Goal: Task Accomplishment & Management: Manage account settings

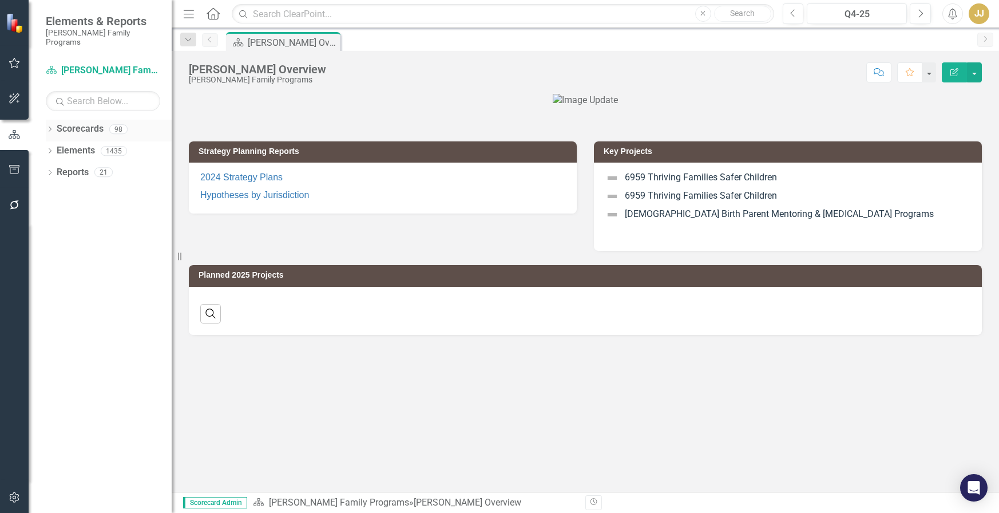
click at [51, 127] on icon "Dropdown" at bounding box center [50, 130] width 8 height 6
click at [56, 147] on icon "Dropdown" at bounding box center [56, 150] width 9 height 7
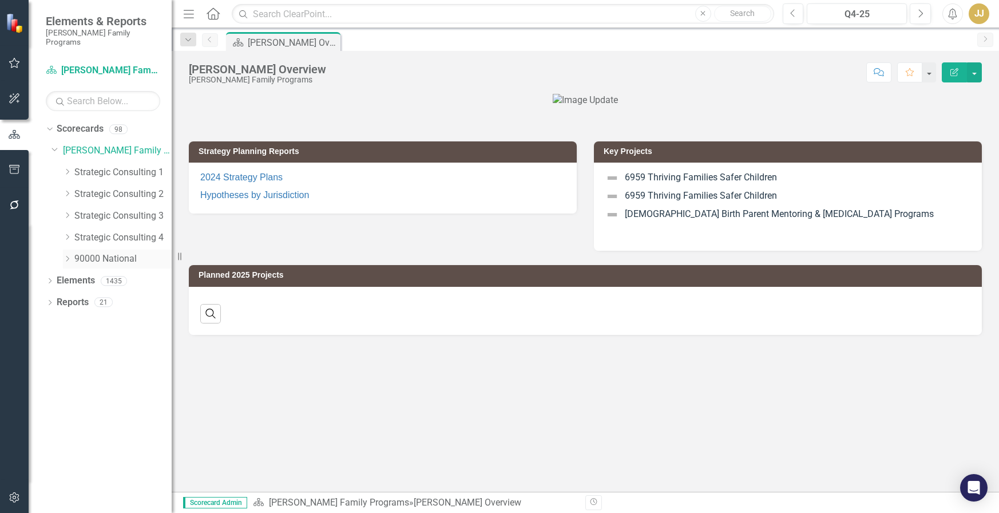
click at [70, 255] on icon "Dropdown" at bounding box center [67, 258] width 9 height 7
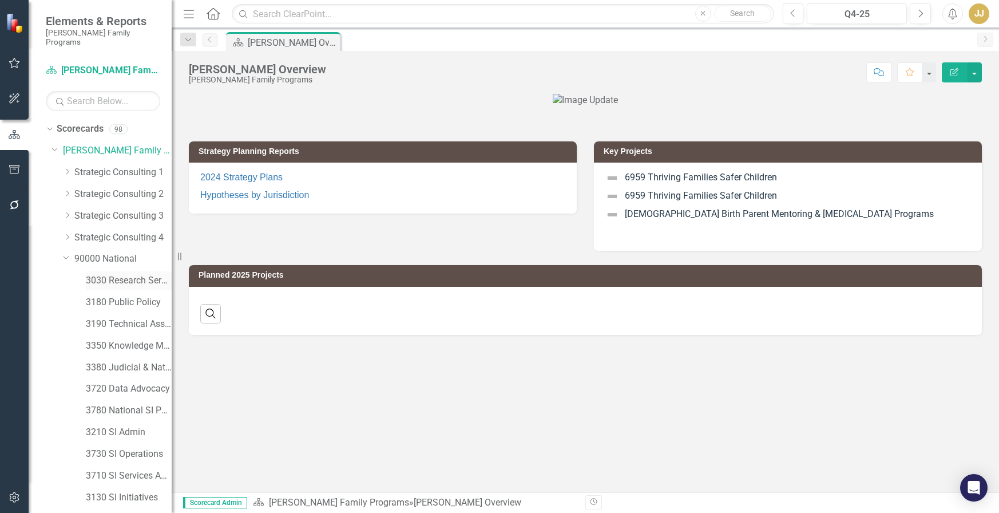
click at [128, 274] on link "3030 Research Services" at bounding box center [129, 280] width 86 height 13
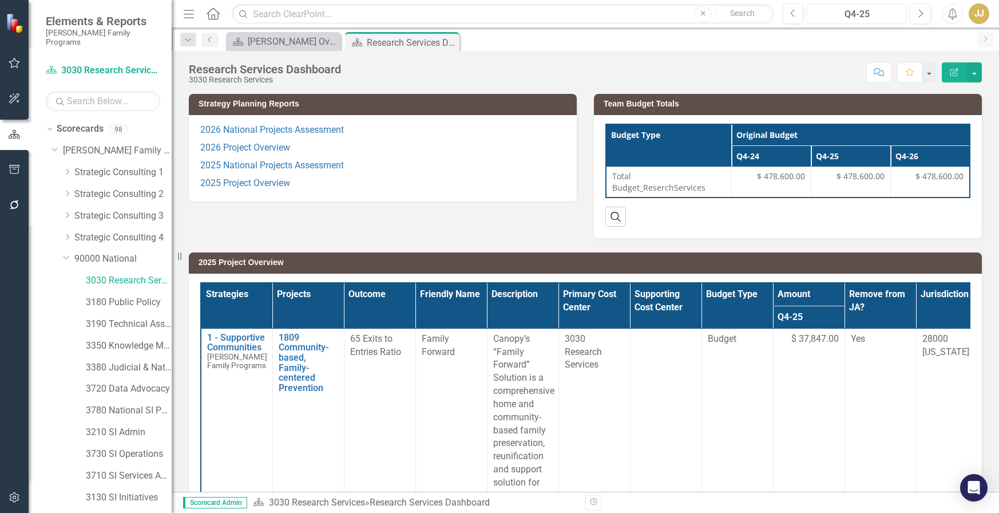
click at [849, 22] on button "Q4-25" at bounding box center [857, 13] width 100 height 21
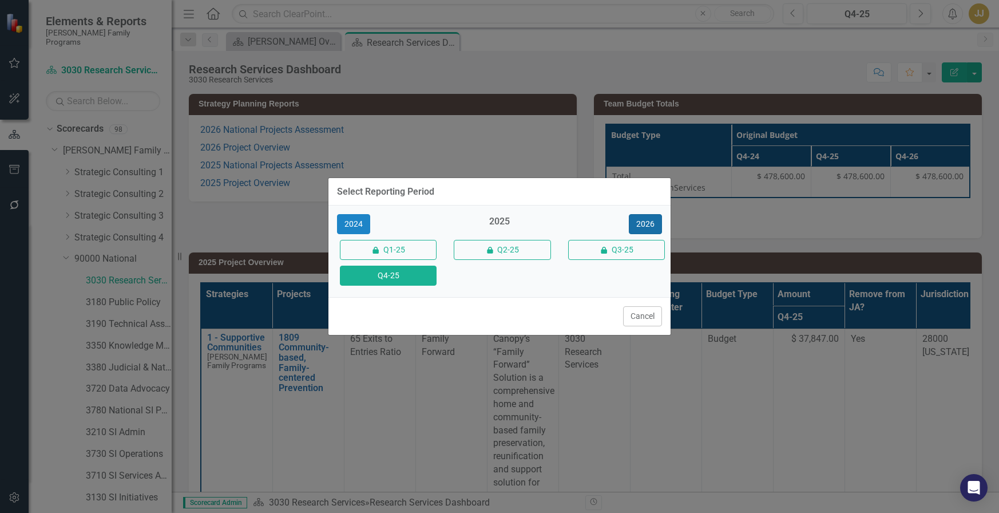
click at [654, 224] on button "2026" at bounding box center [645, 224] width 33 height 20
click at [390, 278] on button "Q4-26" at bounding box center [388, 276] width 97 height 20
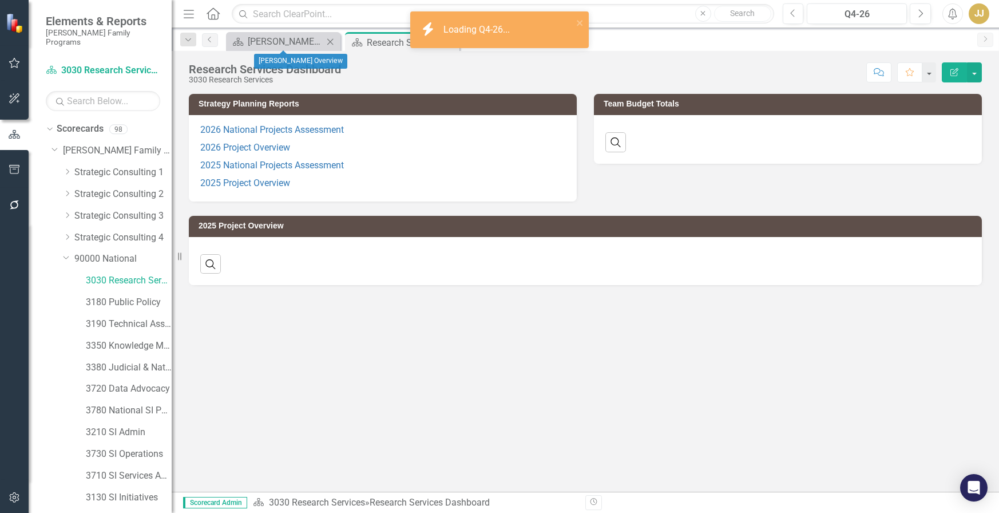
click at [330, 45] on icon "Close" at bounding box center [330, 41] width 11 height 9
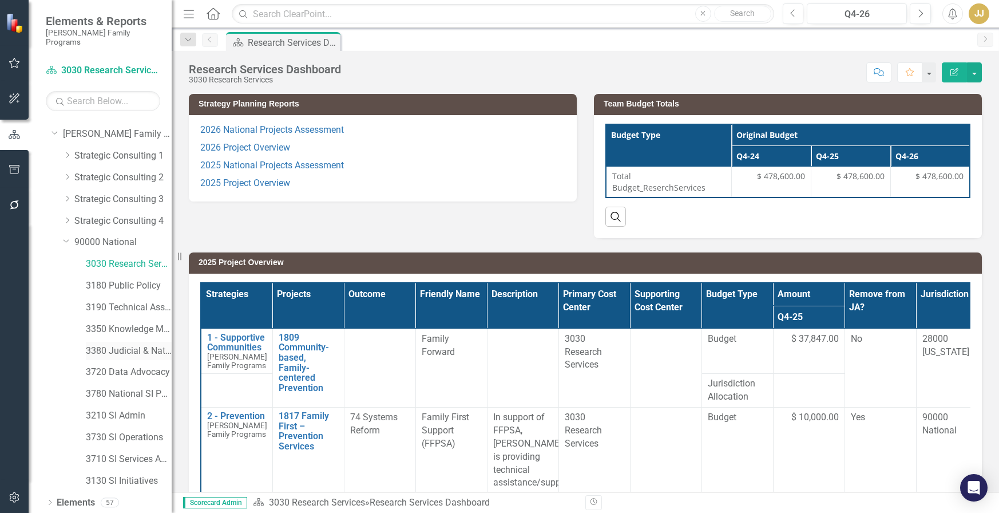
scroll to position [31, 0]
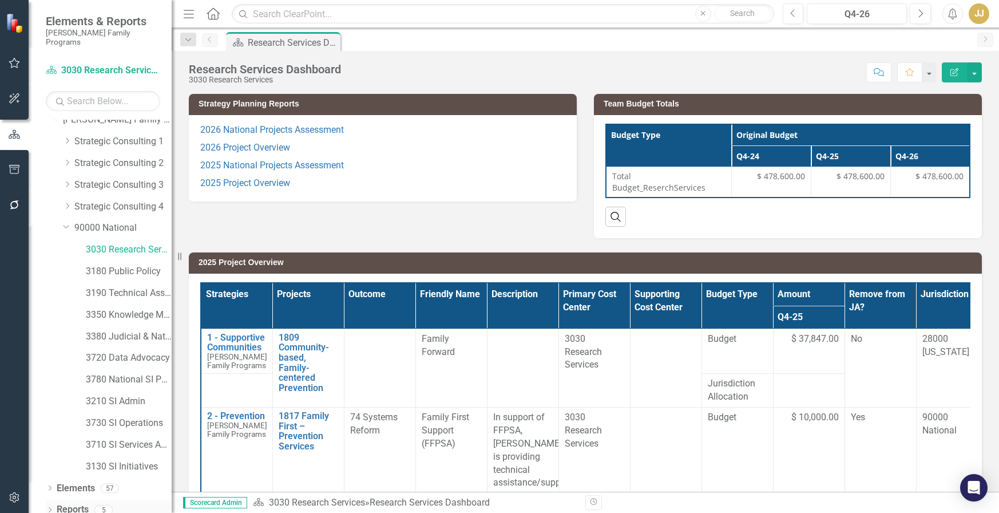
click at [48, 508] on icon "Dropdown" at bounding box center [50, 511] width 8 height 6
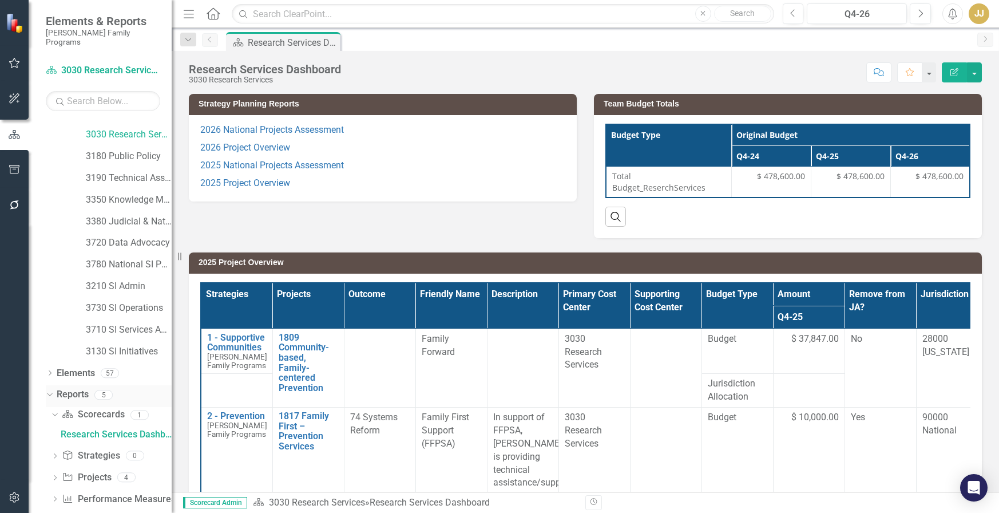
scroll to position [152, 0]
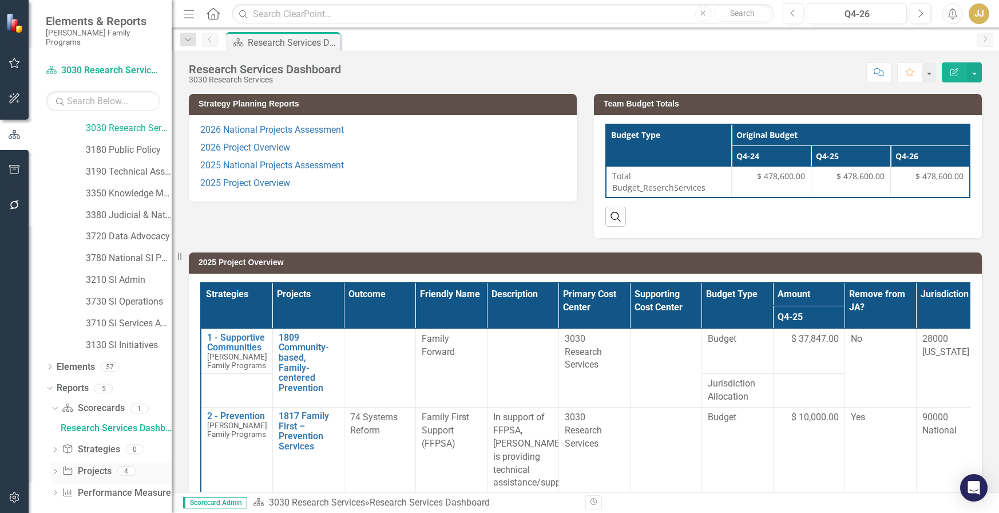
click at [55, 469] on icon "Dropdown" at bounding box center [55, 472] width 8 height 6
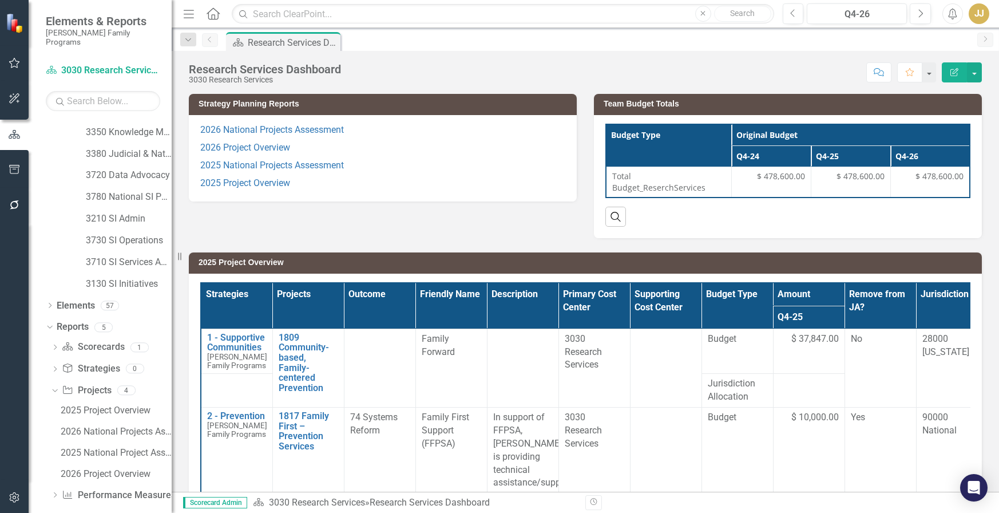
scroll to position [216, 0]
click at [102, 424] on div "2026 National Projects Assessment" at bounding box center [116, 429] width 111 height 10
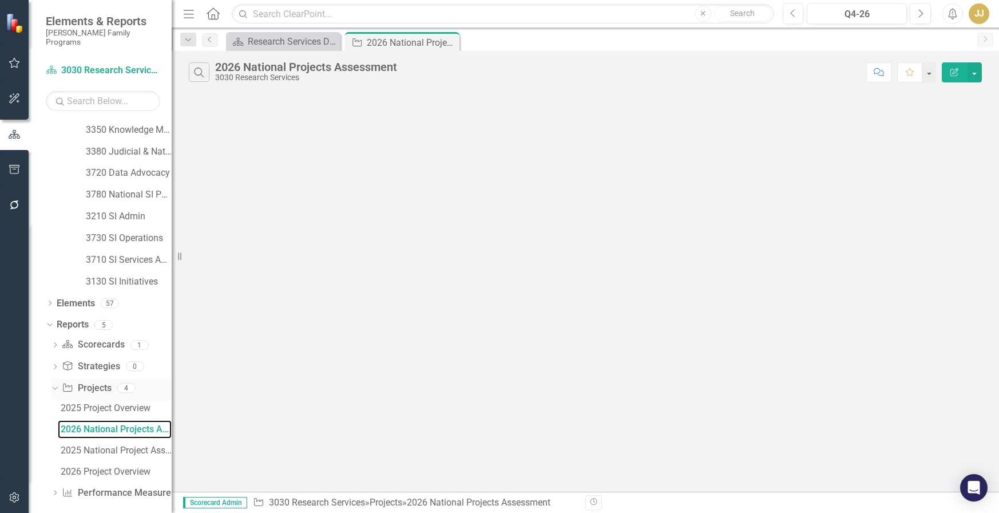
scroll to position [132, 0]
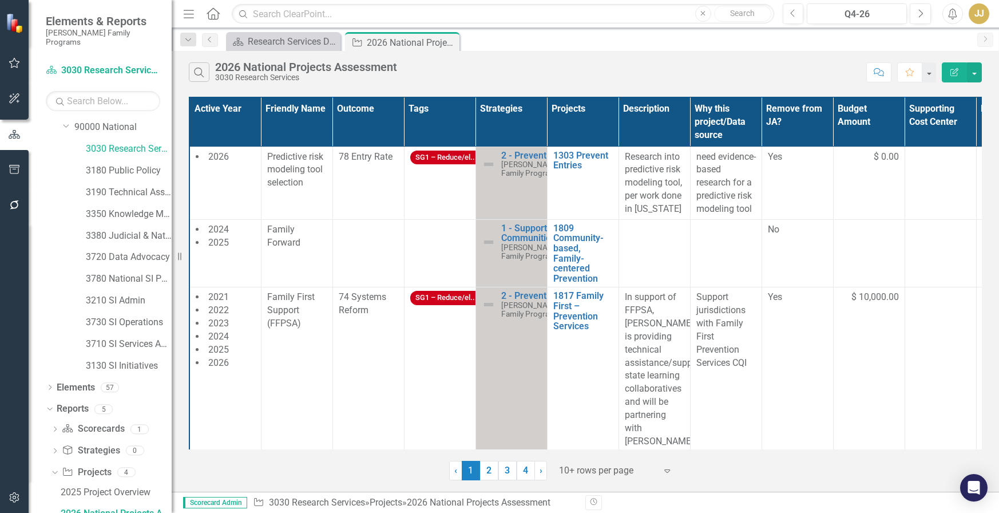
click at [194, 86] on div "Search 2026 National Projects Assessment 3030 Research Services Comment Favorit…" at bounding box center [586, 69] width 828 height 37
drag, startPoint x: 180, startPoint y: 109, endPoint x: 189, endPoint y: 130, distance: 23.4
click at [180, 109] on div "Resize" at bounding box center [176, 256] width 9 height 513
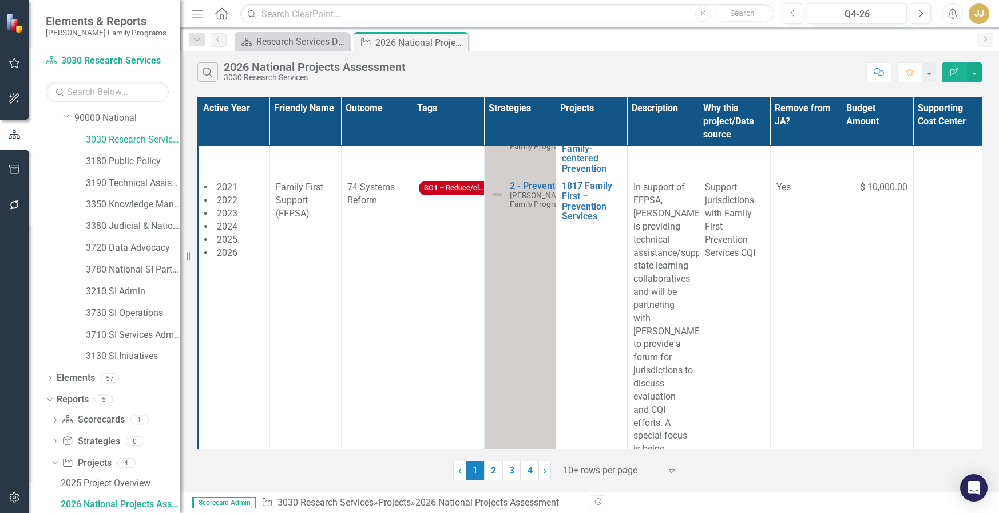
scroll to position [114, 0]
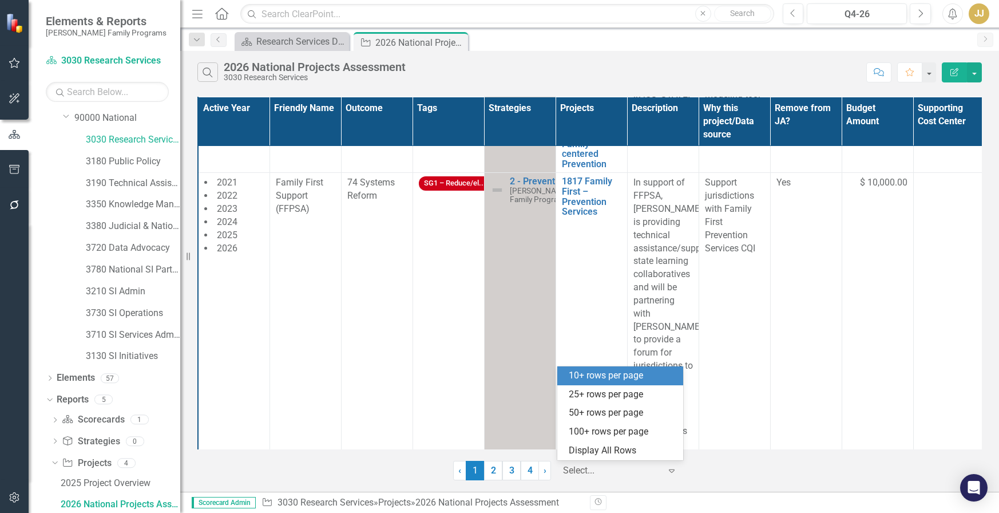
click at [616, 467] on div at bounding box center [611, 470] width 97 height 15
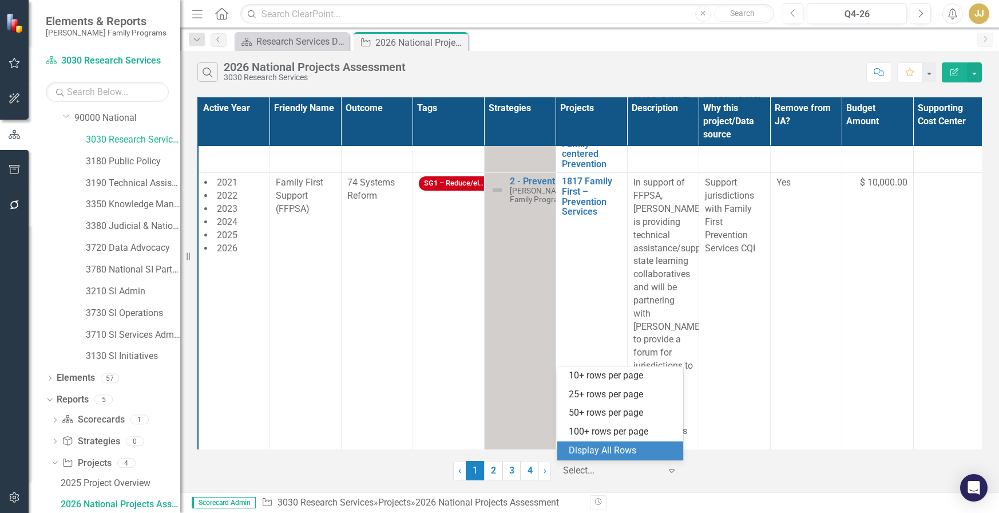
click at [611, 444] on div "Display All Rows" at bounding box center [620, 450] width 126 height 19
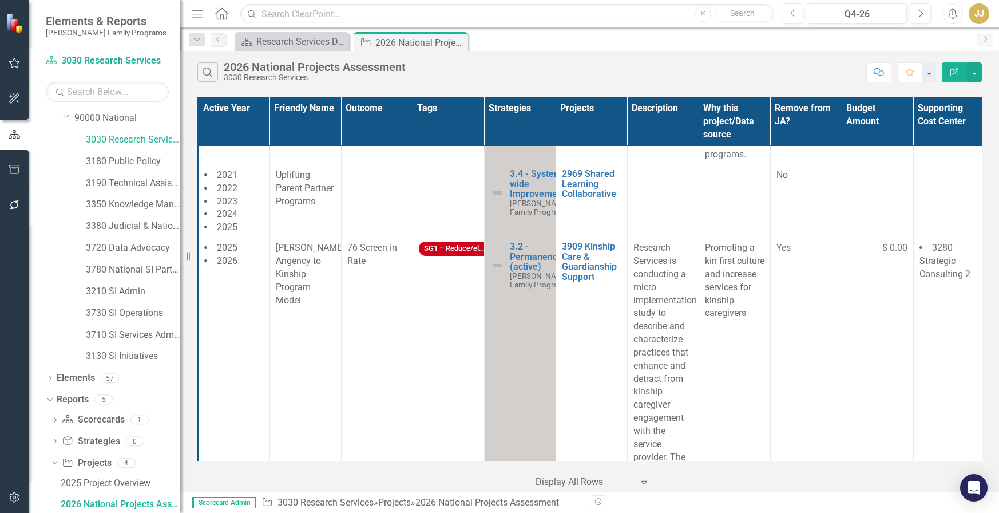
scroll to position [1374, 0]
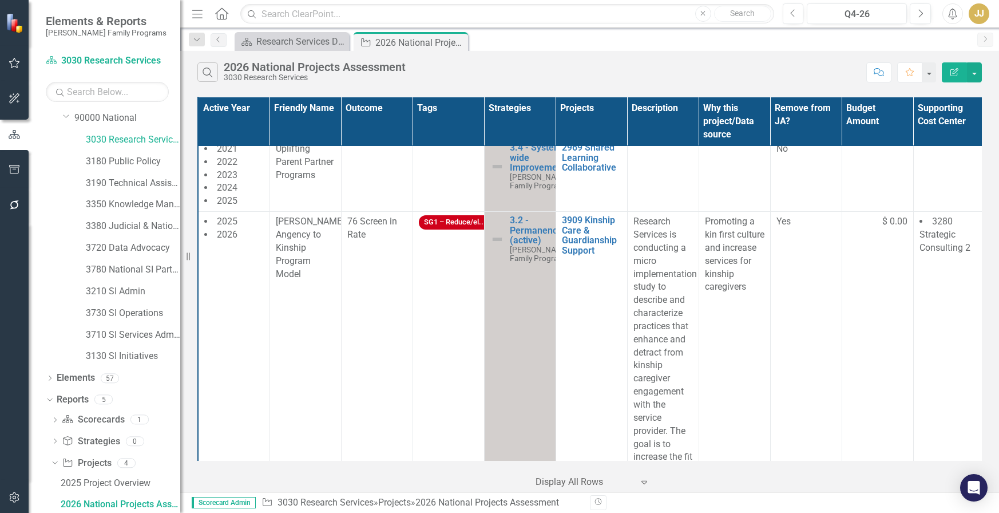
click at [188, 262] on div "Resize" at bounding box center [184, 256] width 9 height 513
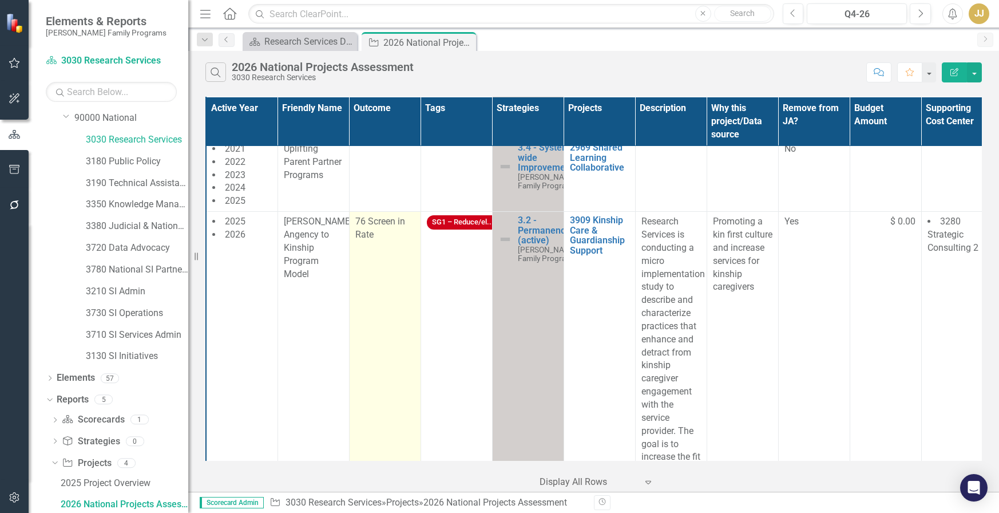
click at [373, 216] on span "76 Screen in Rate" at bounding box center [380, 228] width 50 height 24
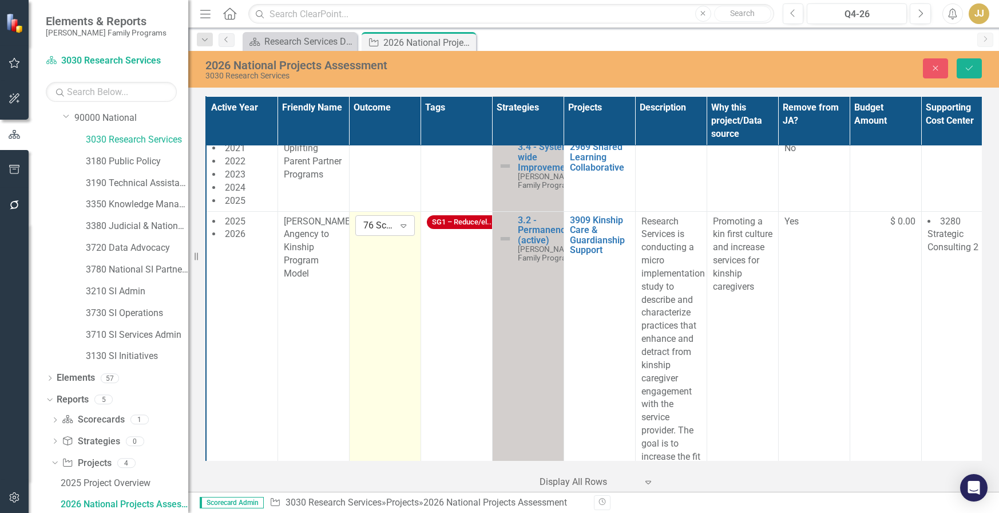
click at [400, 221] on icon "Expand" at bounding box center [403, 225] width 11 height 9
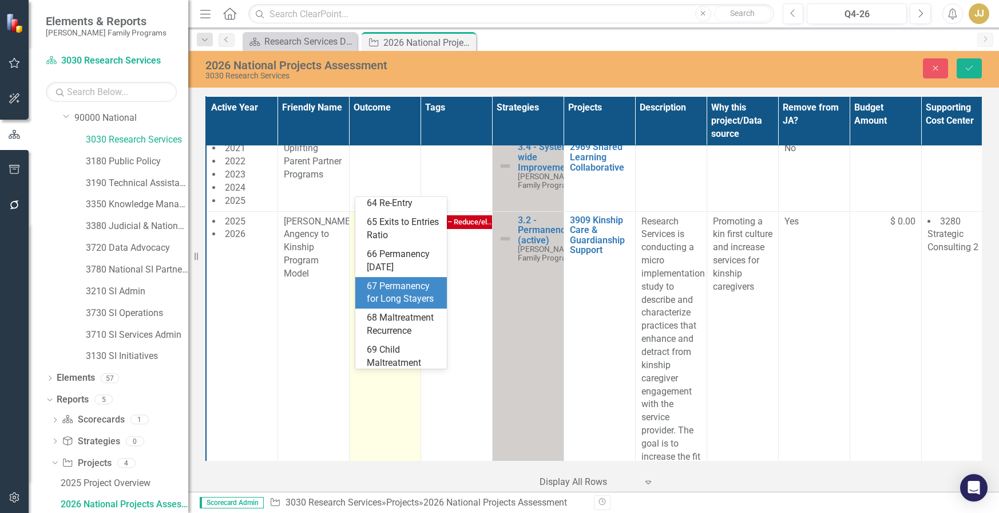
scroll to position [33, 0]
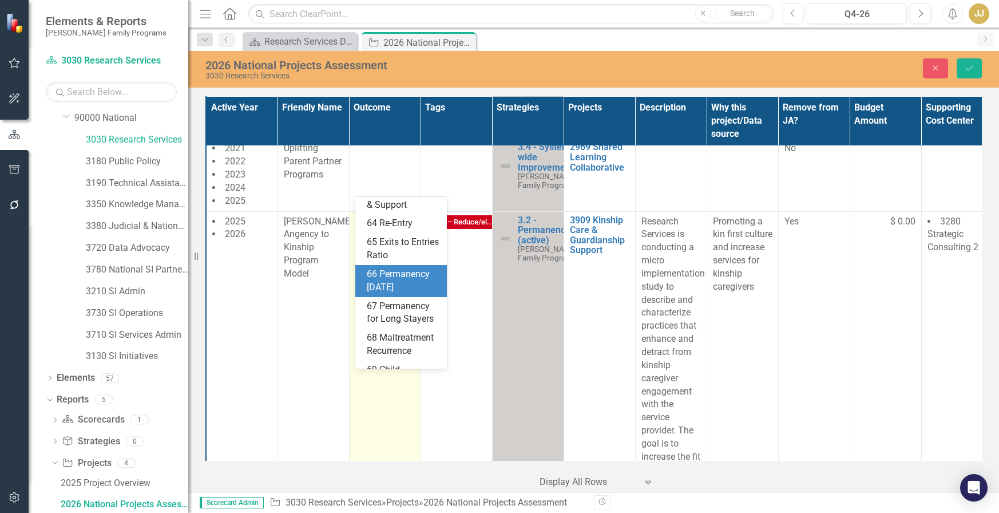
click at [379, 294] on div "66 Permanency [DATE]" at bounding box center [403, 281] width 73 height 26
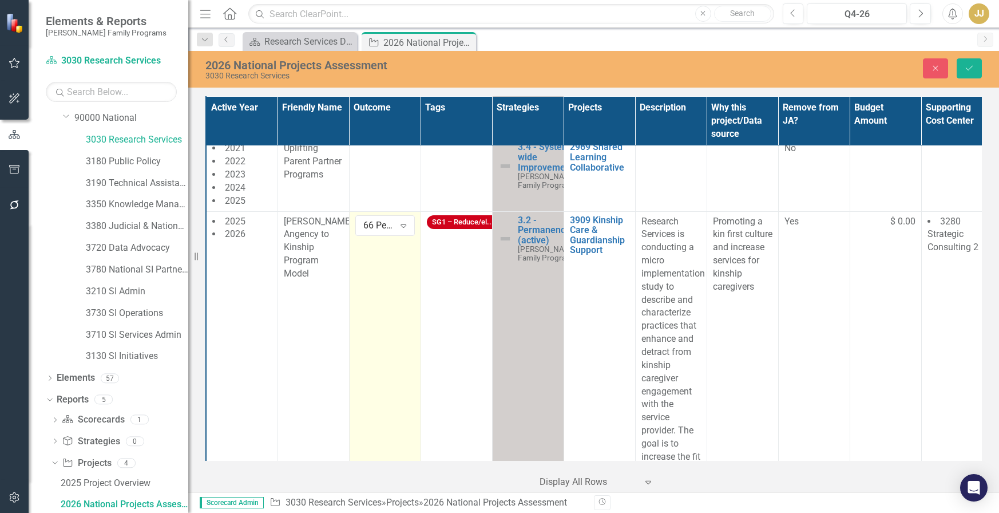
click at [201, 191] on div "Active Year Friendly Name Outcome Tags Strategies Projects Description Why this…" at bounding box center [593, 292] width 811 height 398
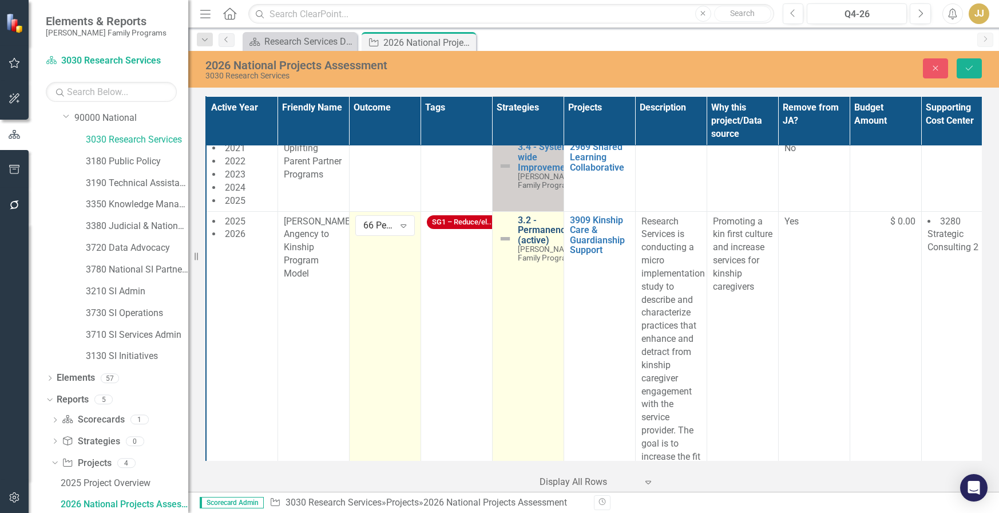
click at [535, 215] on link "3.2 - Permanency (active)" at bounding box center [548, 230] width 60 height 30
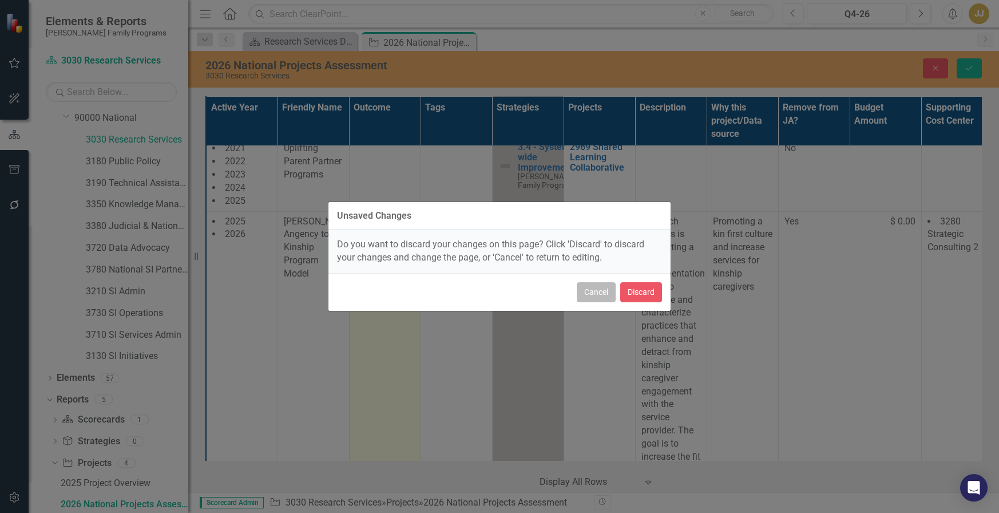
click at [580, 296] on button "Cancel" at bounding box center [596, 292] width 39 height 20
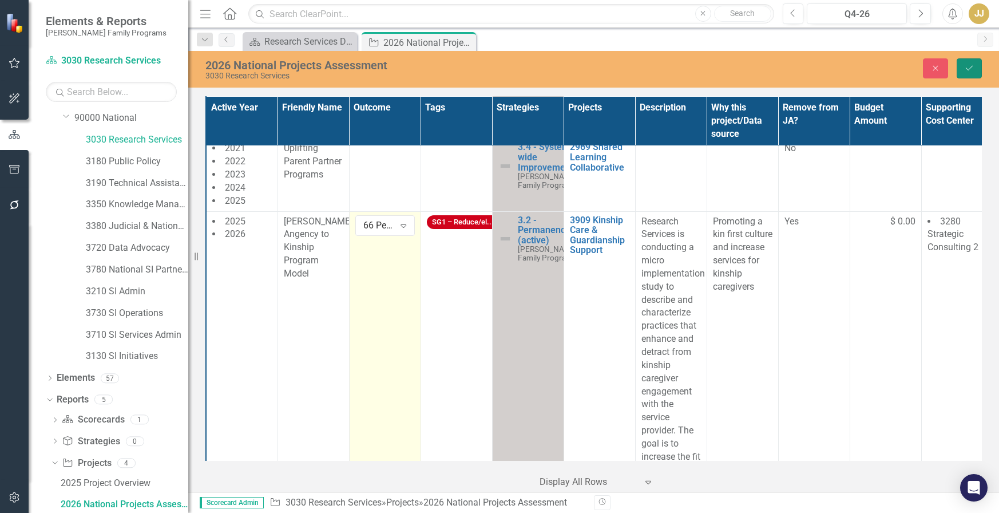
click at [968, 68] on icon "Save" at bounding box center [969, 68] width 10 height 8
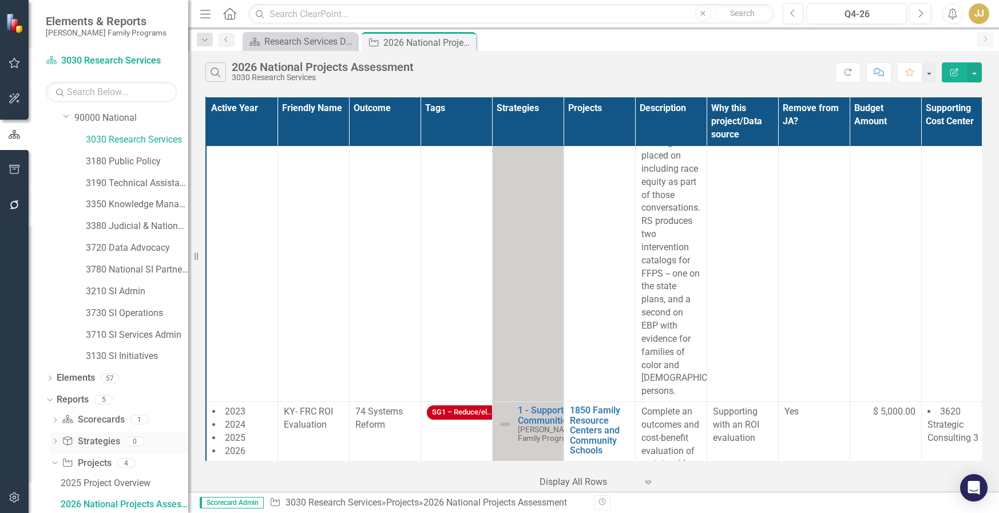
scroll to position [515, 0]
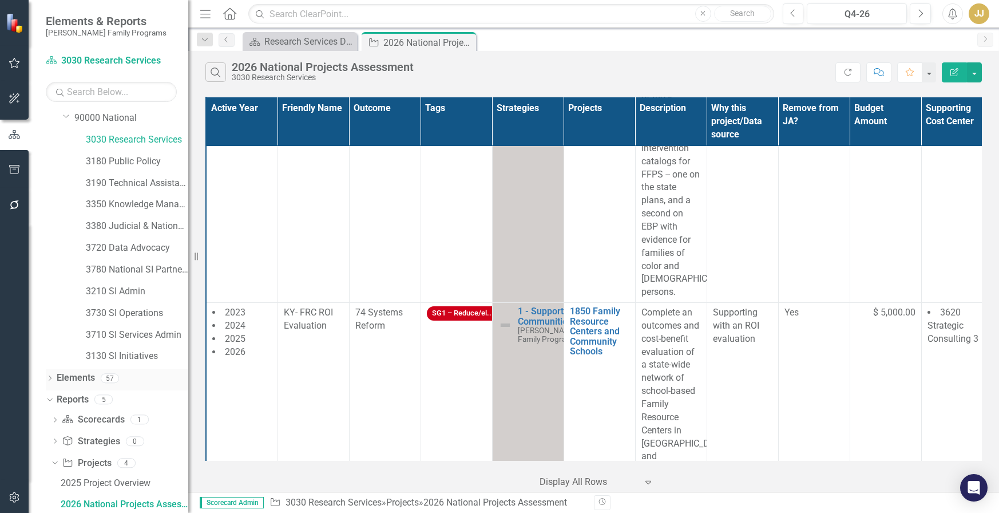
click at [52, 378] on icon "Dropdown" at bounding box center [50, 379] width 8 height 6
click at [56, 422] on icon "Dropdown" at bounding box center [56, 423] width 8 height 6
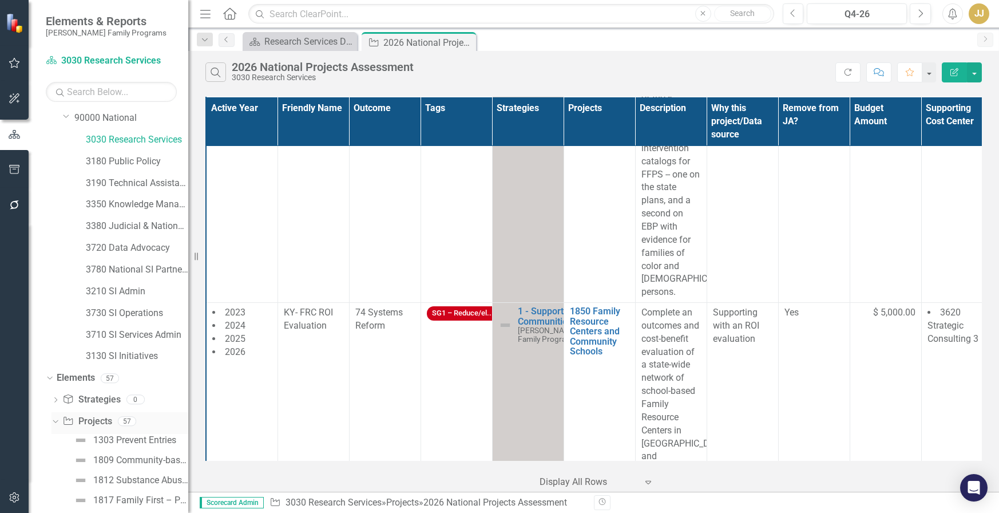
click at [93, 420] on link "Project Projects" at bounding box center [86, 421] width 49 height 13
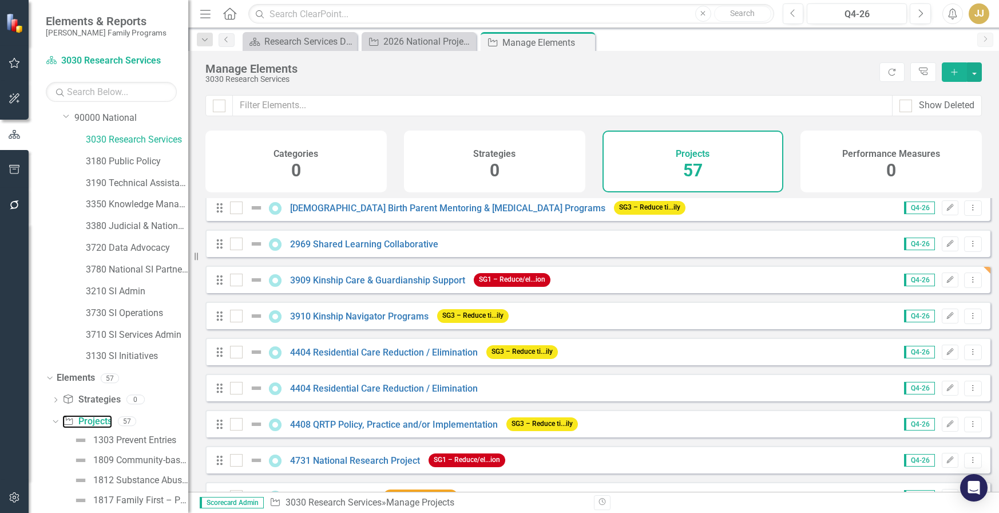
scroll to position [114, 0]
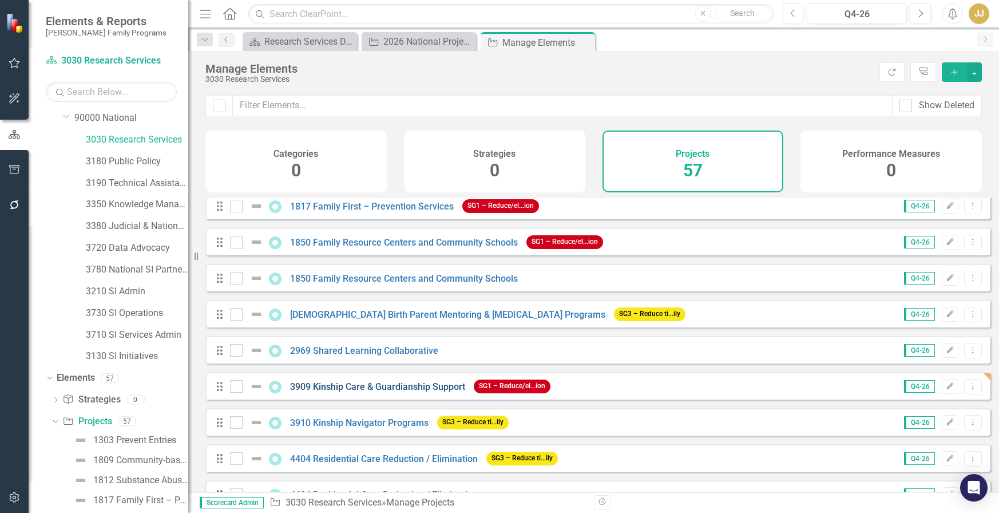
click at [424, 392] on link "3909 Kinship Care & Guardianship Support" at bounding box center [377, 386] width 175 height 11
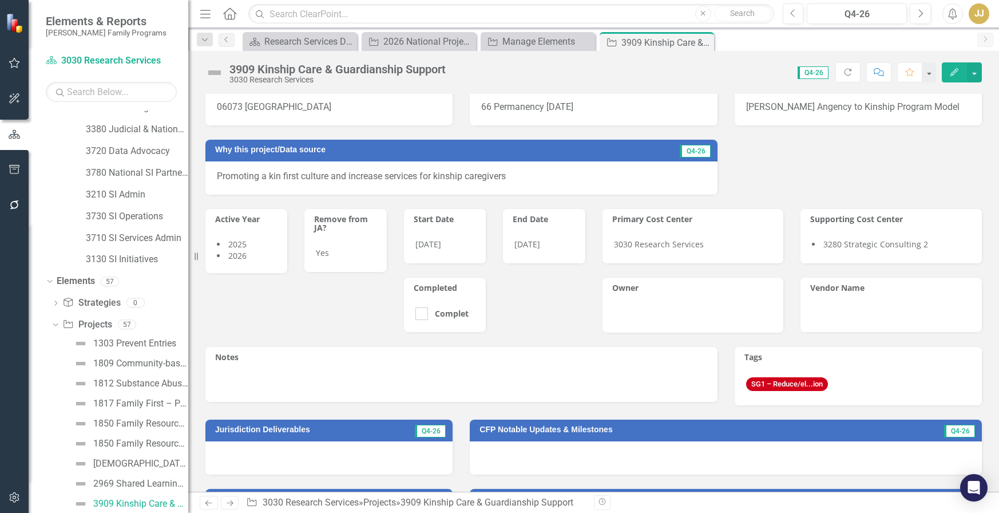
scroll to position [172, 0]
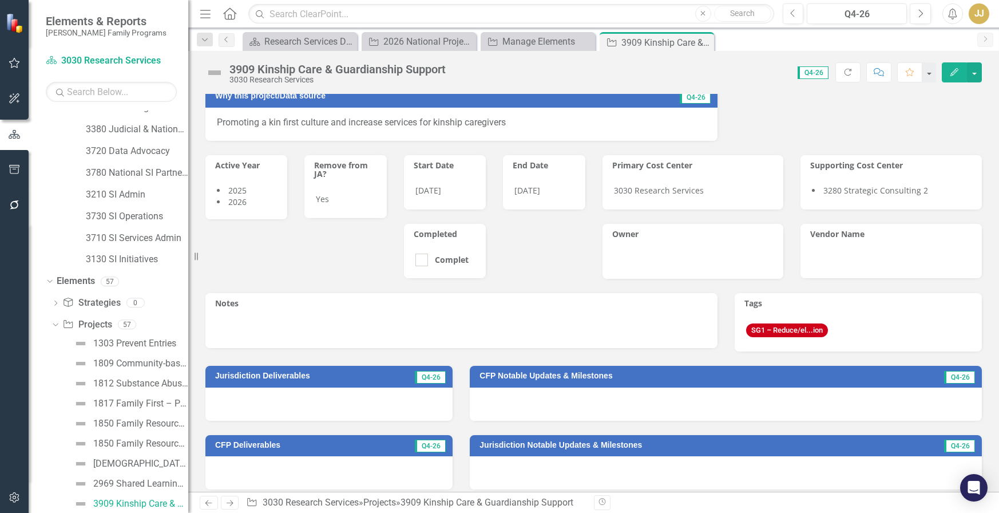
click at [786, 333] on span "SG1 – Reduce/el...ion" at bounding box center [787, 330] width 82 height 14
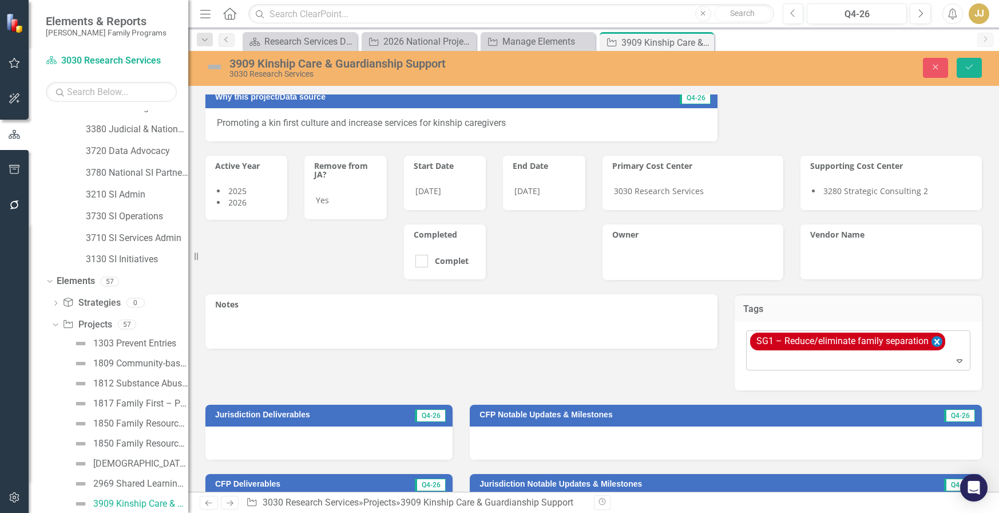
click at [932, 342] on icon "Remove [object Object]" at bounding box center [937, 342] width 11 height 14
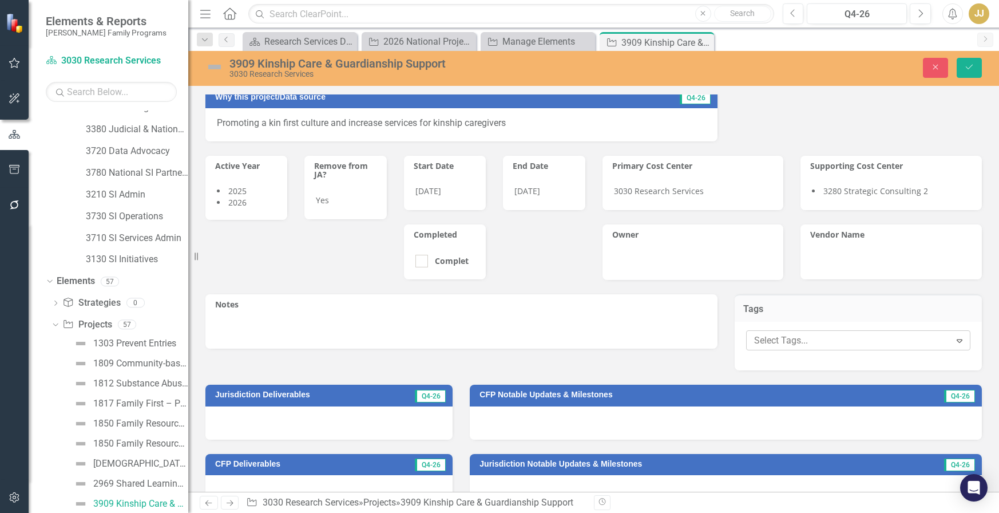
click at [870, 341] on div at bounding box center [850, 340] width 201 height 15
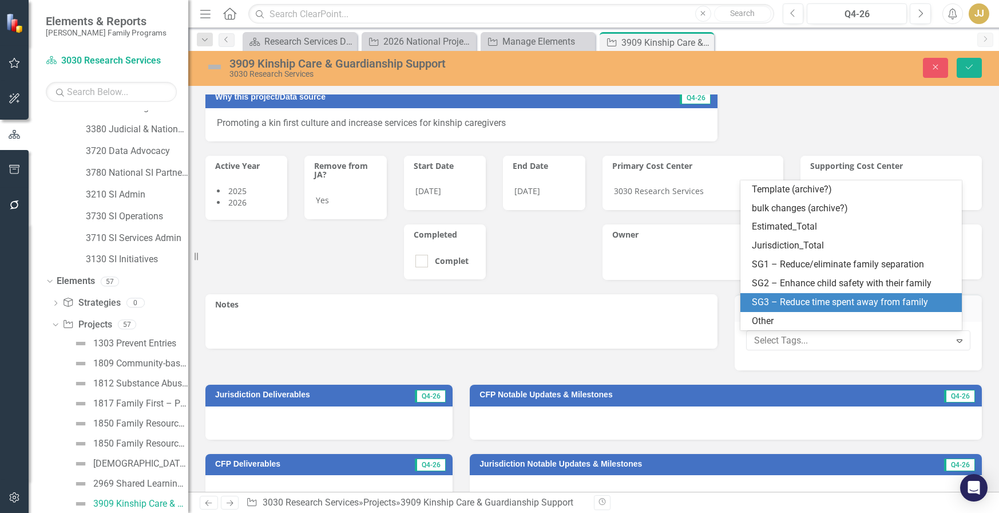
click at [878, 307] on span "SG3 – Reduce time spent away from family" at bounding box center [840, 301] width 176 height 11
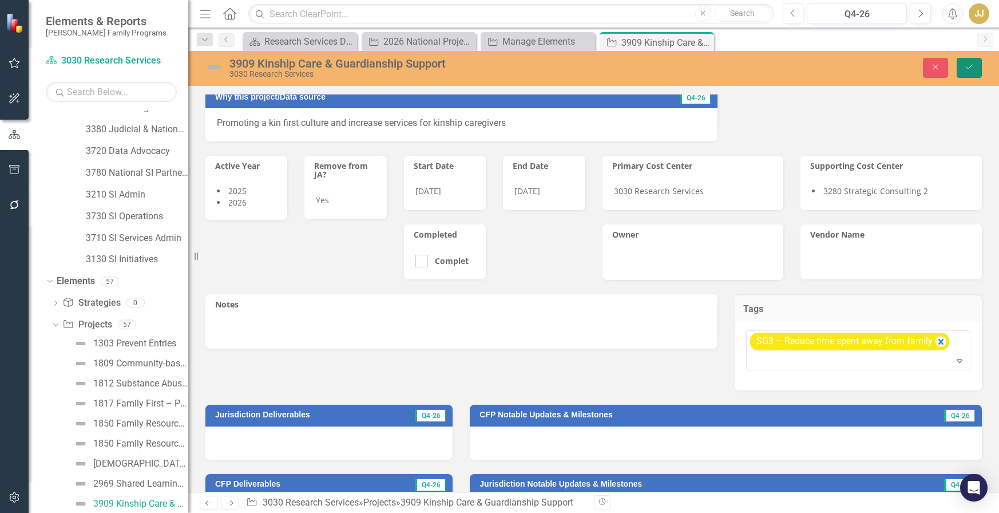
click at [969, 72] on button "Save" at bounding box center [969, 68] width 25 height 20
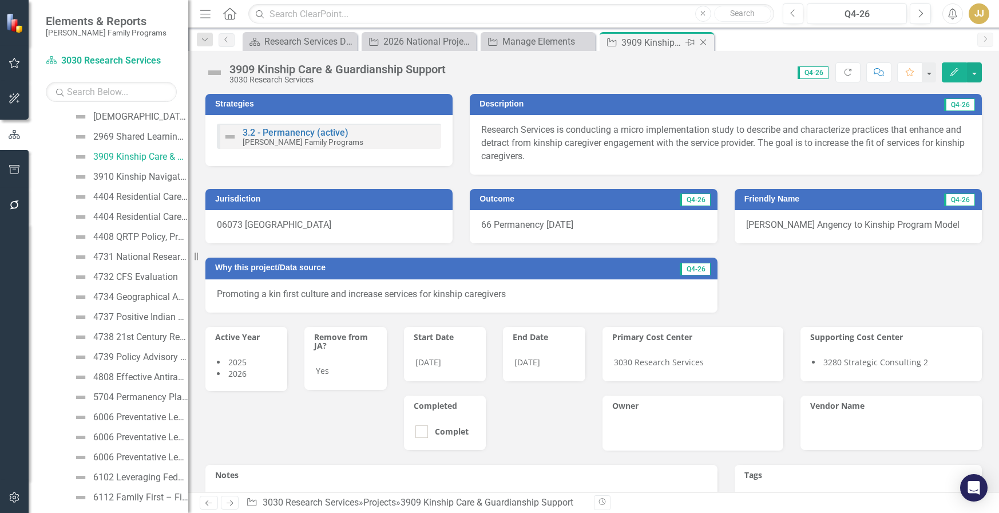
click at [204, 54] on div "3909 Kinship Care & Guardianship Support 3030 Research Services Score: 0.00 Q4-…" at bounding box center [593, 68] width 811 height 34
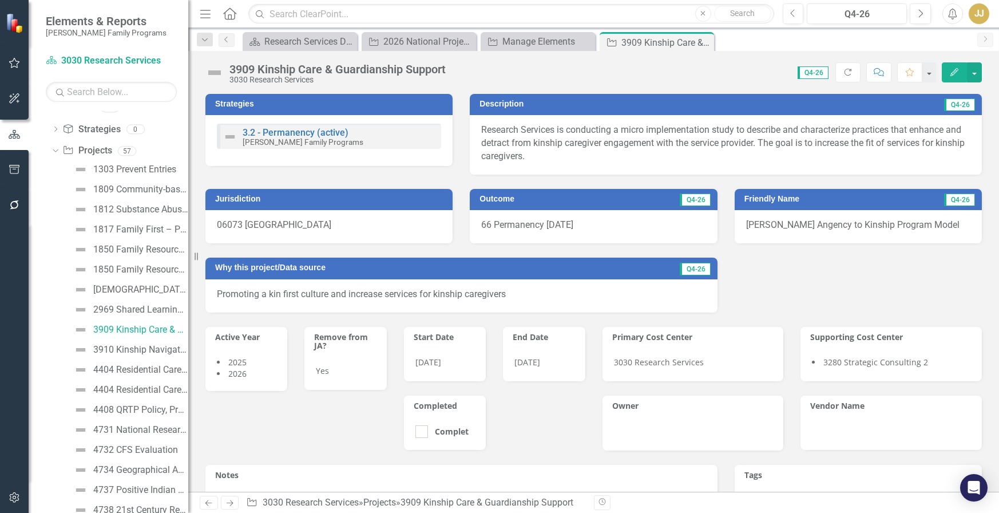
click at [0, 0] on icon "Close" at bounding box center [0, 0] width 0 height 0
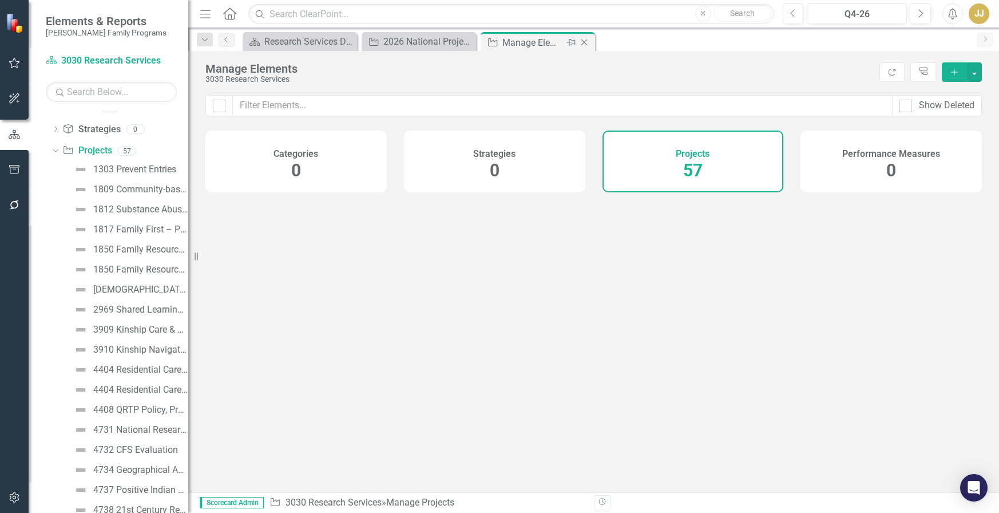
click at [586, 42] on icon "Close" at bounding box center [584, 42] width 11 height 9
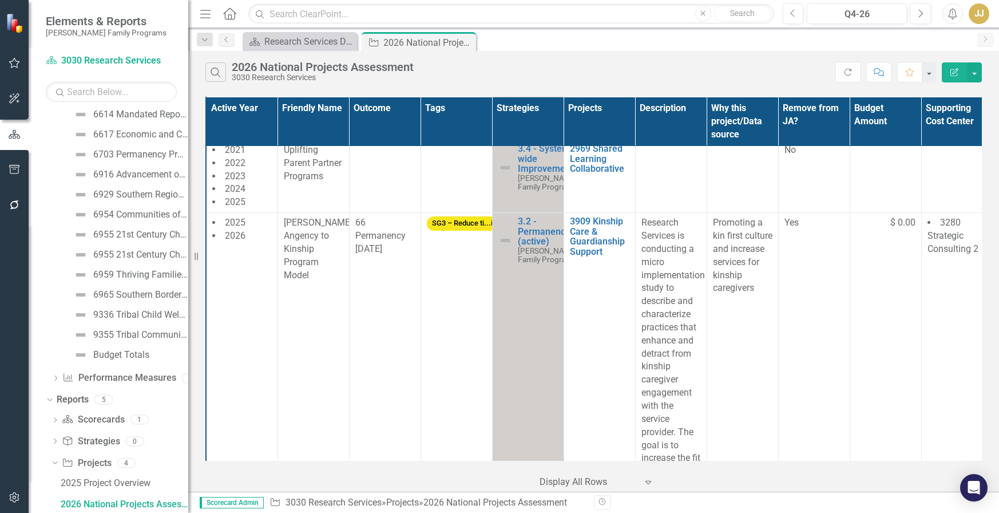
scroll to position [1374, 0]
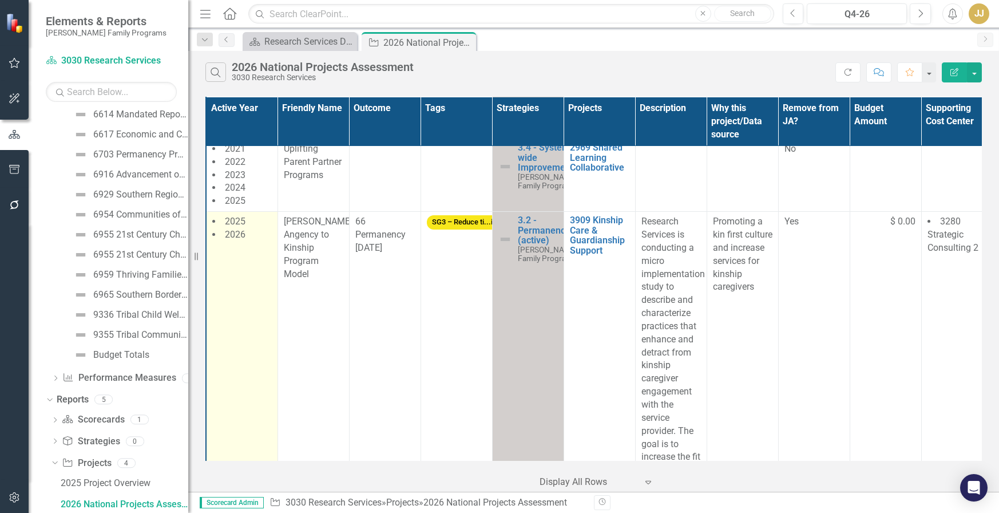
click at [232, 290] on td "2025 2026" at bounding box center [242, 359] width 72 height 295
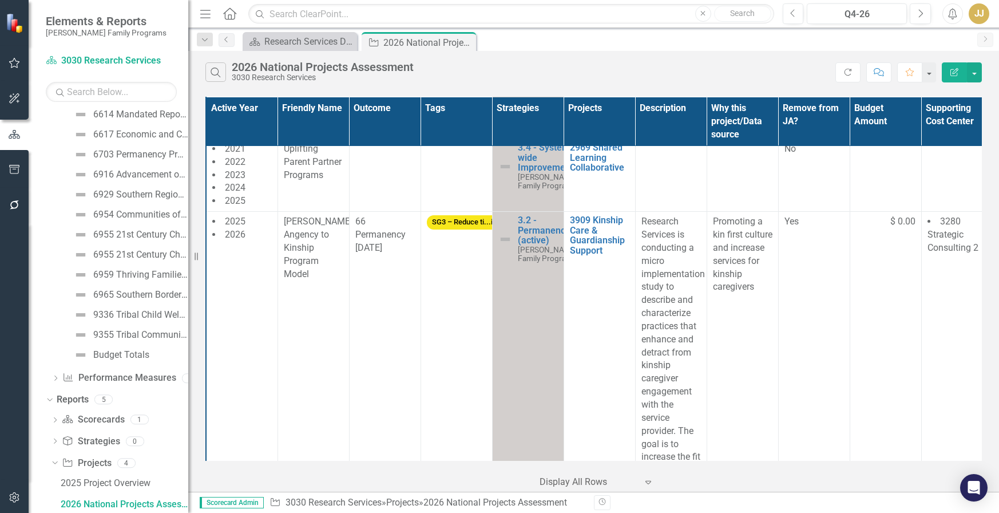
click at [195, 104] on div "Resize" at bounding box center [192, 256] width 9 height 513
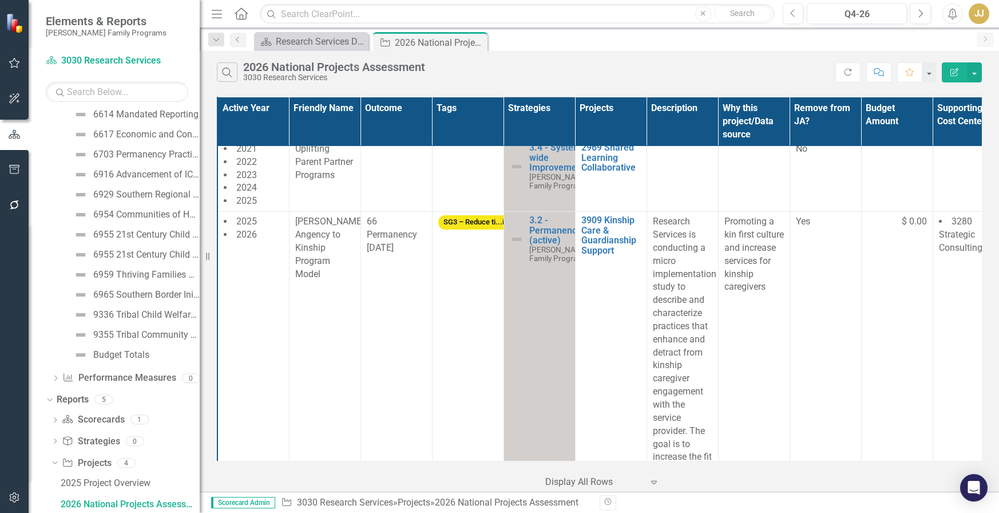
click at [200, 326] on div "Resize" at bounding box center [204, 256] width 9 height 513
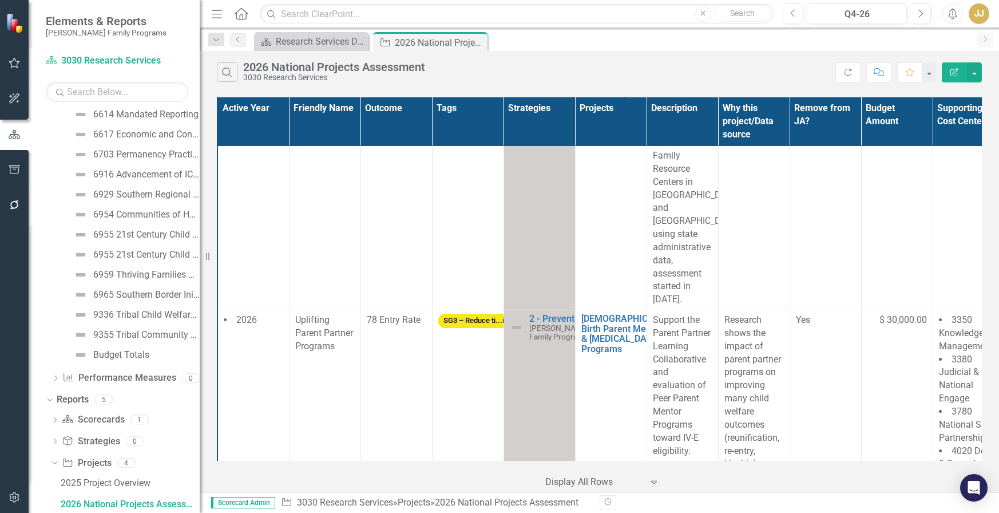
scroll to position [744, 0]
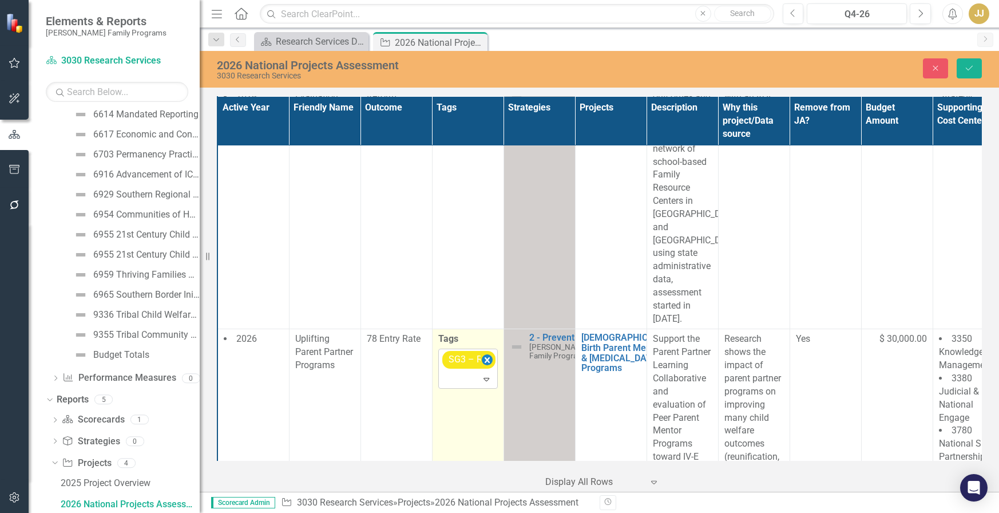
click at [484, 353] on icon "Remove [object Object]" at bounding box center [486, 360] width 11 height 14
click at [486, 358] on icon at bounding box center [487, 359] width 6 height 3
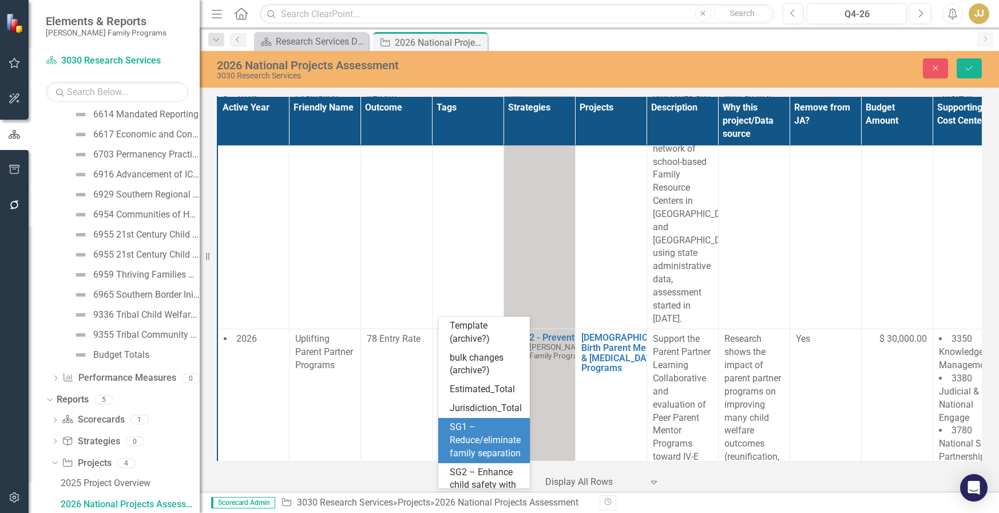
click at [470, 458] on span "SG1 – Reduce/eliminate family separation" at bounding box center [485, 439] width 71 height 37
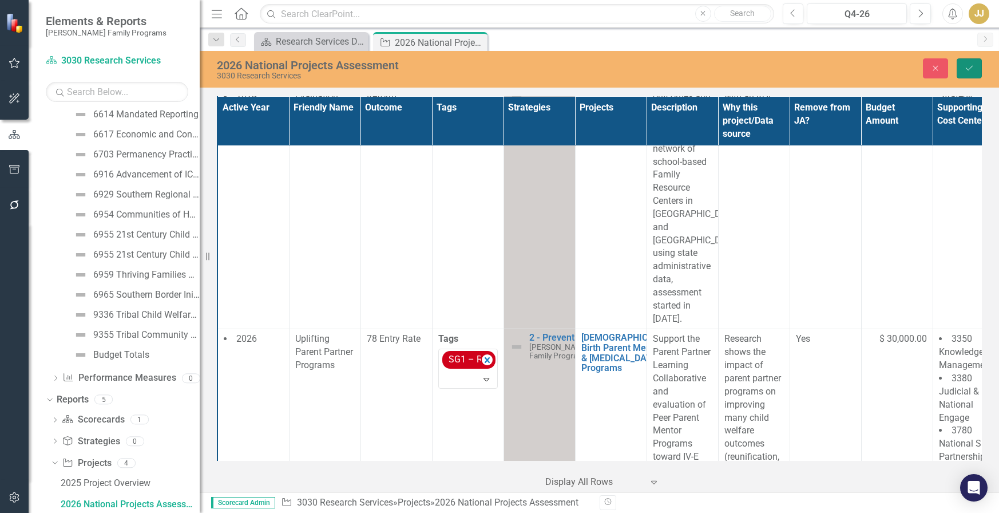
click at [972, 72] on icon "Save" at bounding box center [969, 68] width 10 height 8
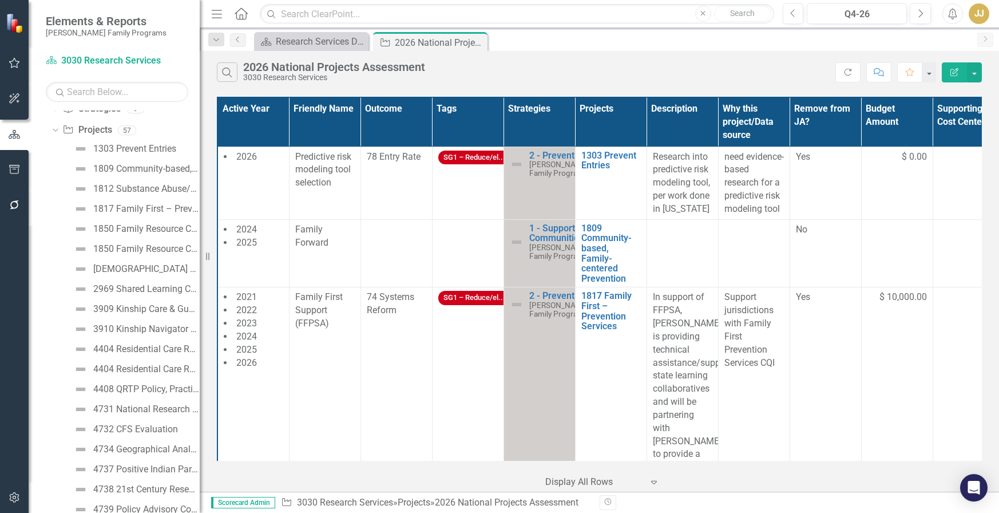
scroll to position [0, 0]
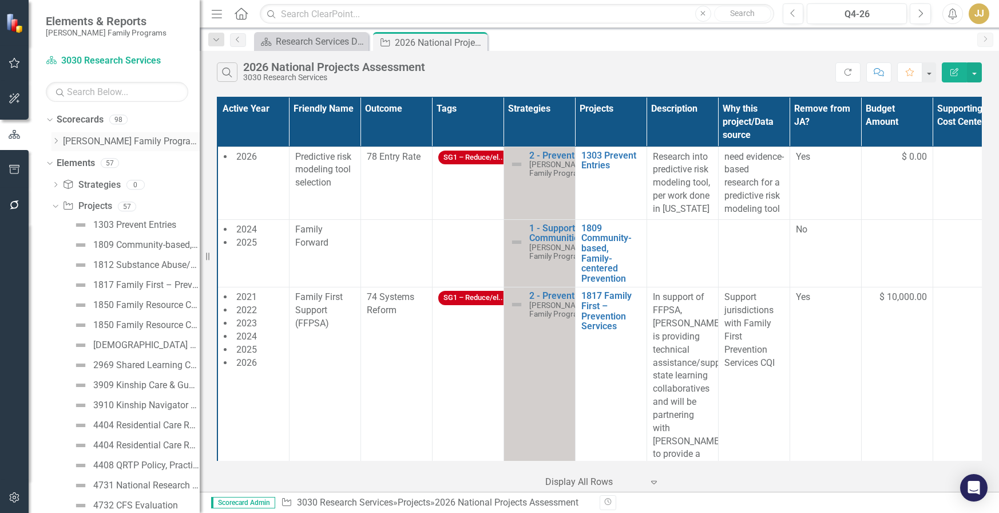
click at [53, 139] on icon "Dropdown" at bounding box center [56, 140] width 9 height 7
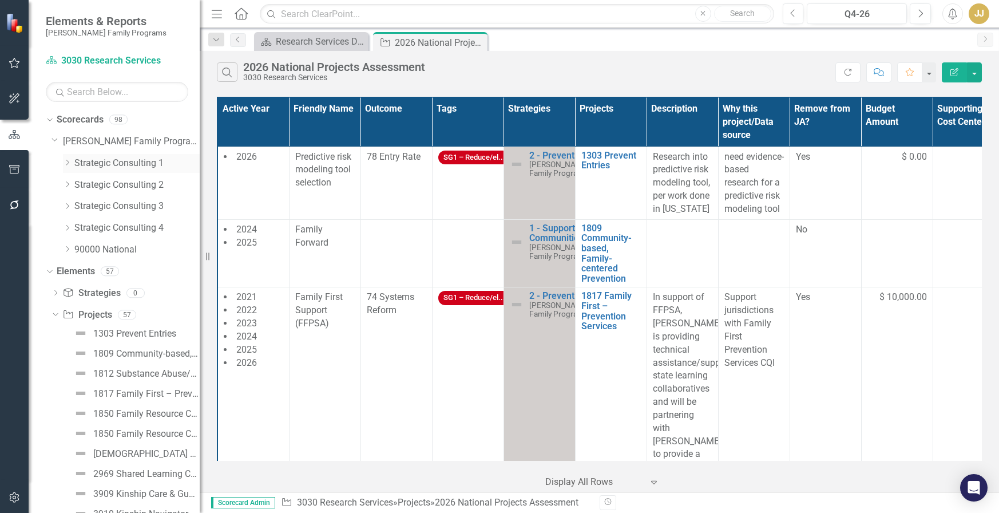
click at [66, 163] on icon "Dropdown" at bounding box center [67, 162] width 9 height 7
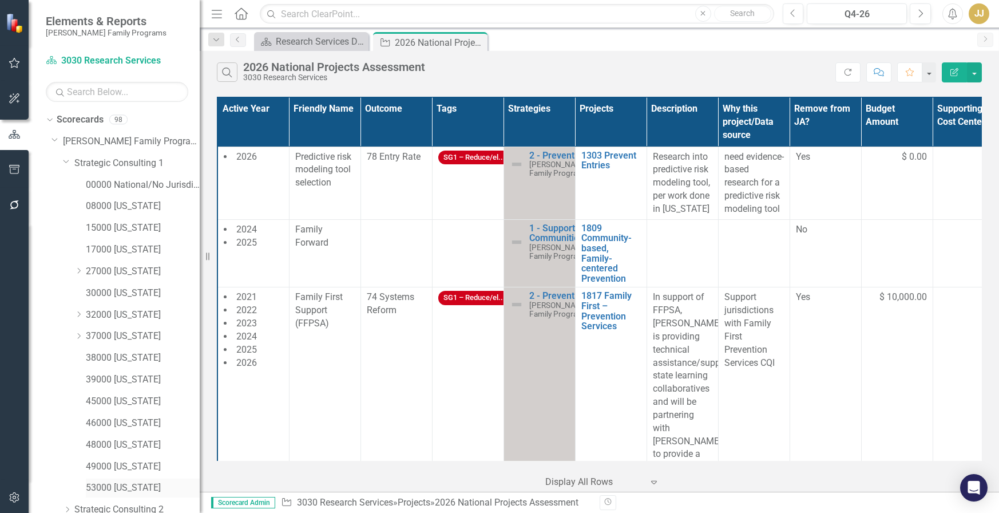
click at [148, 480] on div "53000 [US_STATE]" at bounding box center [143, 487] width 114 height 19
click at [97, 490] on link "53000 [US_STATE]" at bounding box center [143, 487] width 114 height 13
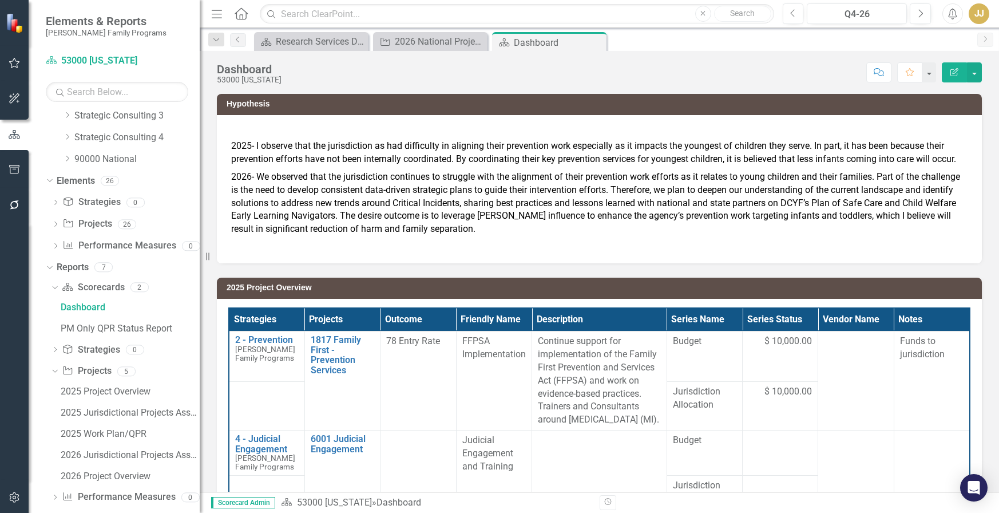
scroll to position [429, 0]
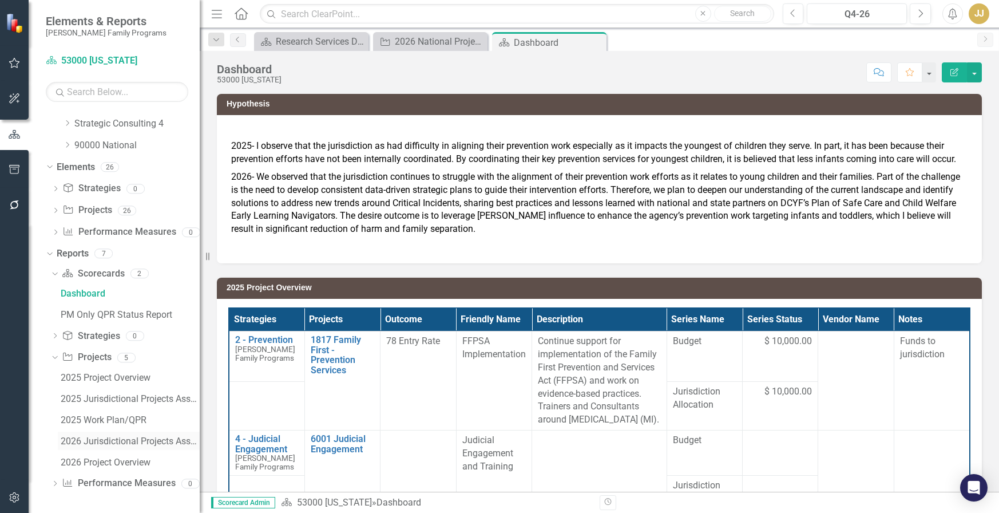
click at [100, 442] on div "2026 Jurisdictional Projects Assessment" at bounding box center [130, 441] width 139 height 10
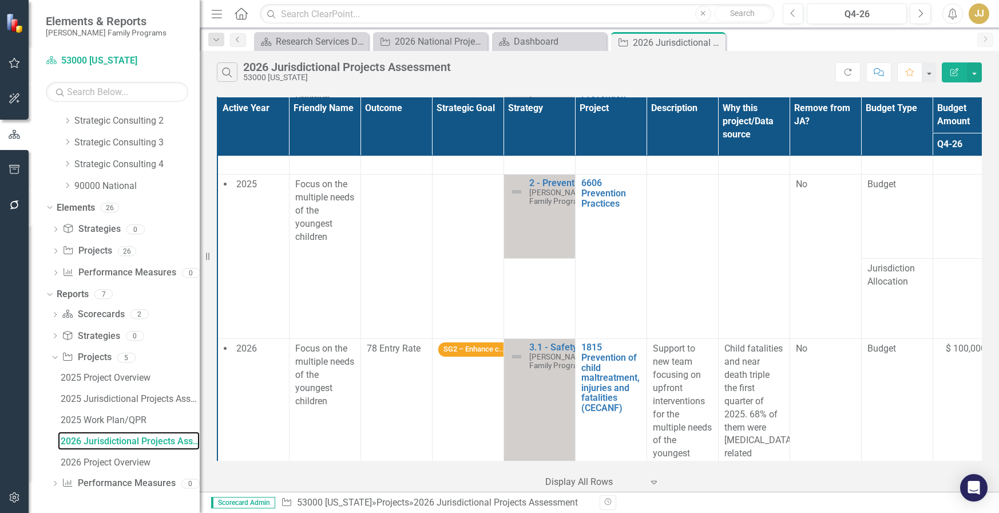
scroll to position [286, 0]
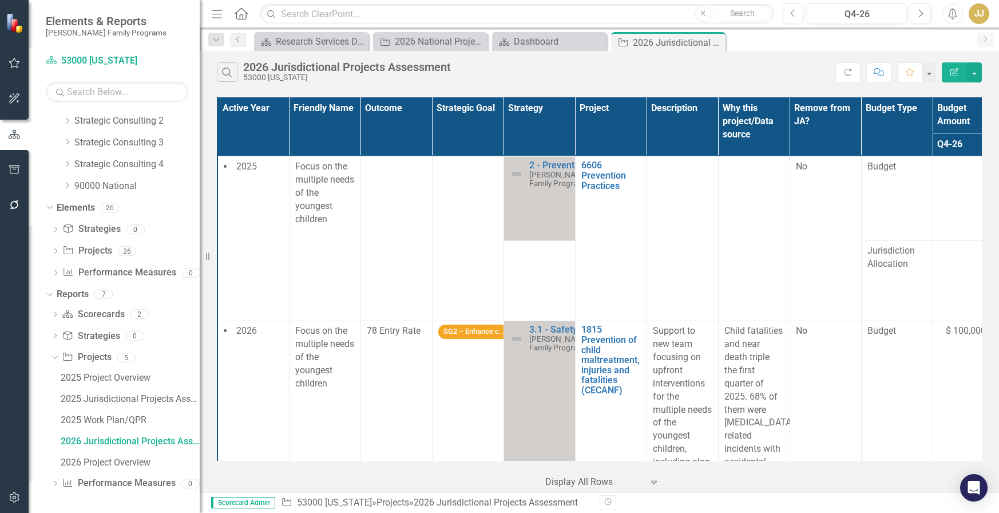
click at [9, 251] on div at bounding box center [14, 351] width 29 height 257
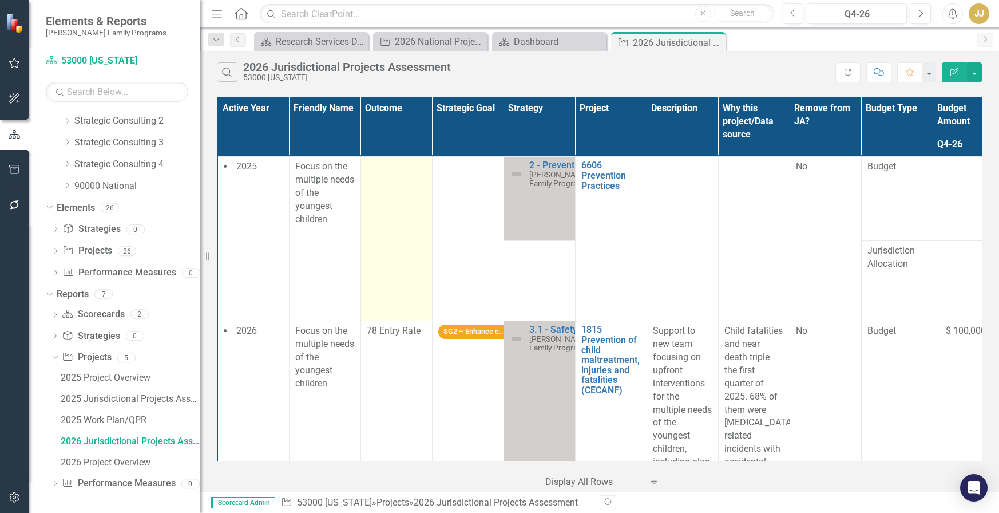
scroll to position [343, 0]
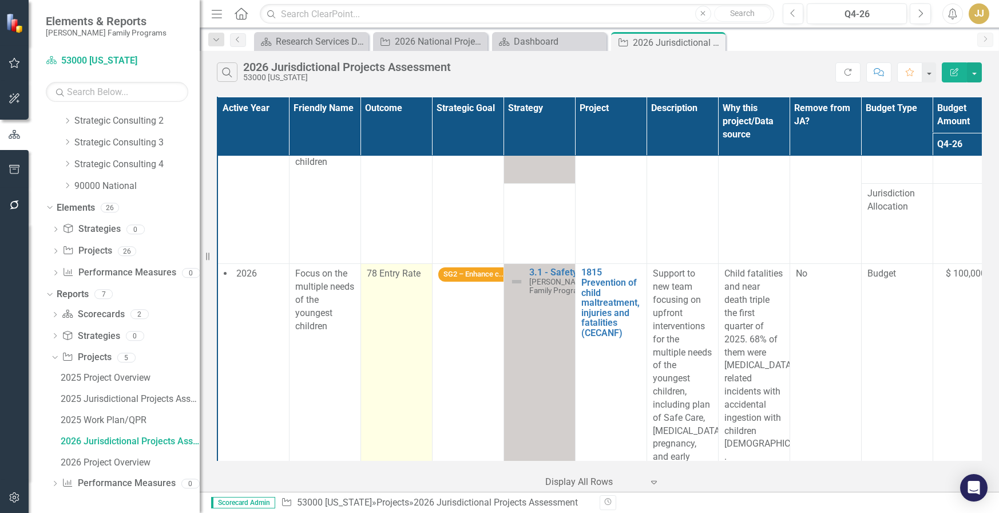
click at [385, 273] on span "78 Entry Rate" at bounding box center [394, 273] width 54 height 11
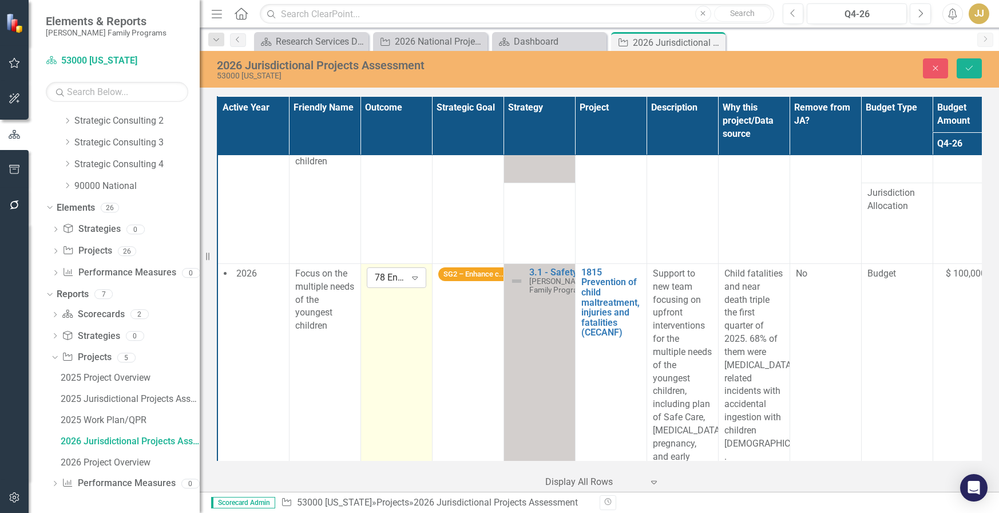
click at [414, 277] on icon "Expand" at bounding box center [414, 277] width 11 height 9
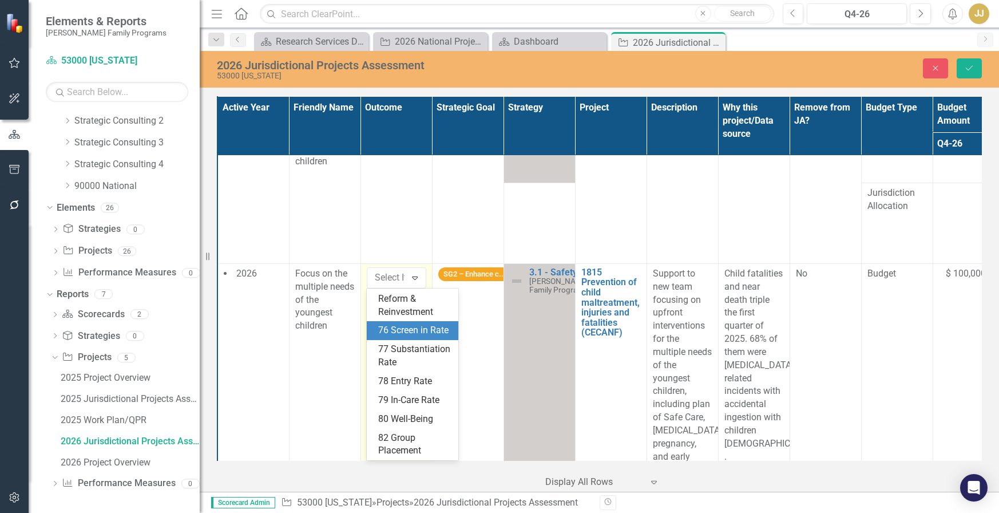
scroll to position [287, 0]
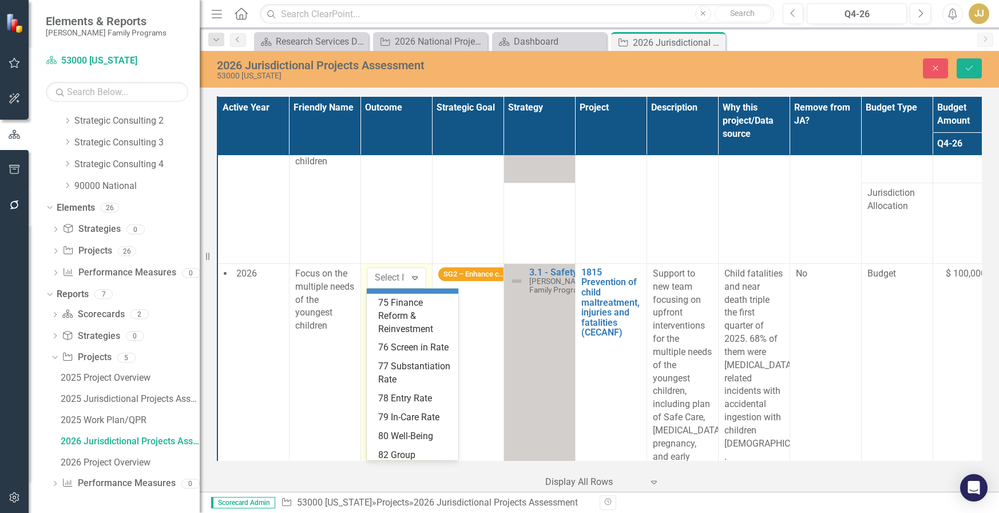
click at [413, 291] on div "74 Systems Reform" at bounding box center [414, 277] width 73 height 26
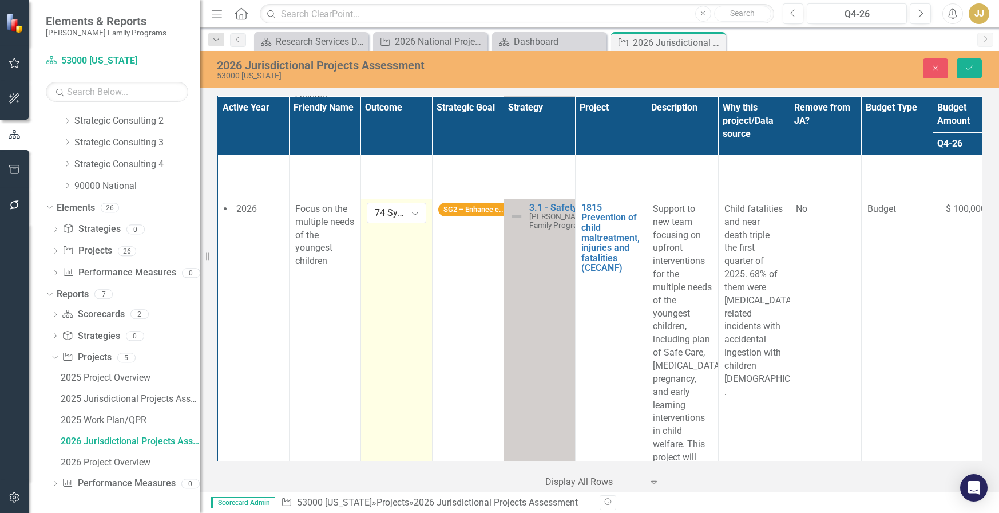
scroll to position [343, 0]
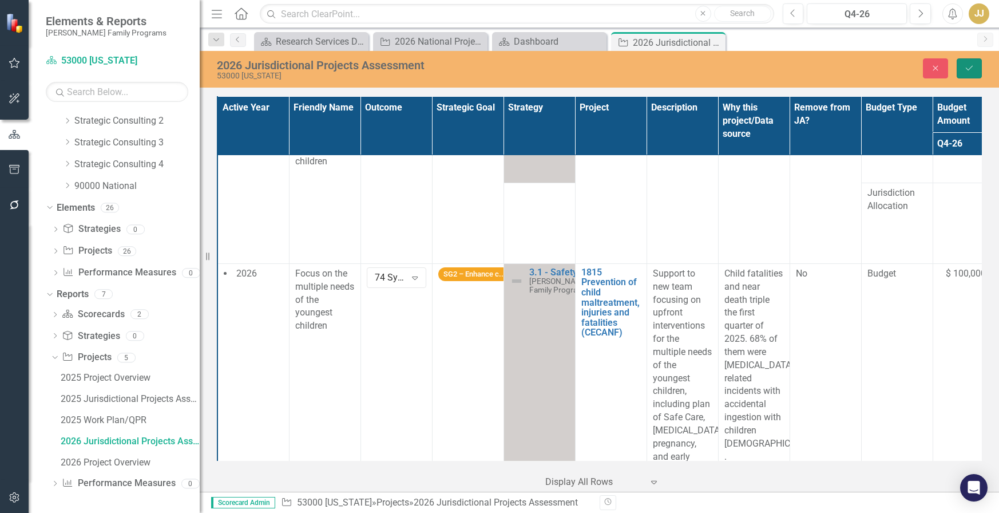
click at [962, 70] on button "Save" at bounding box center [969, 68] width 25 height 20
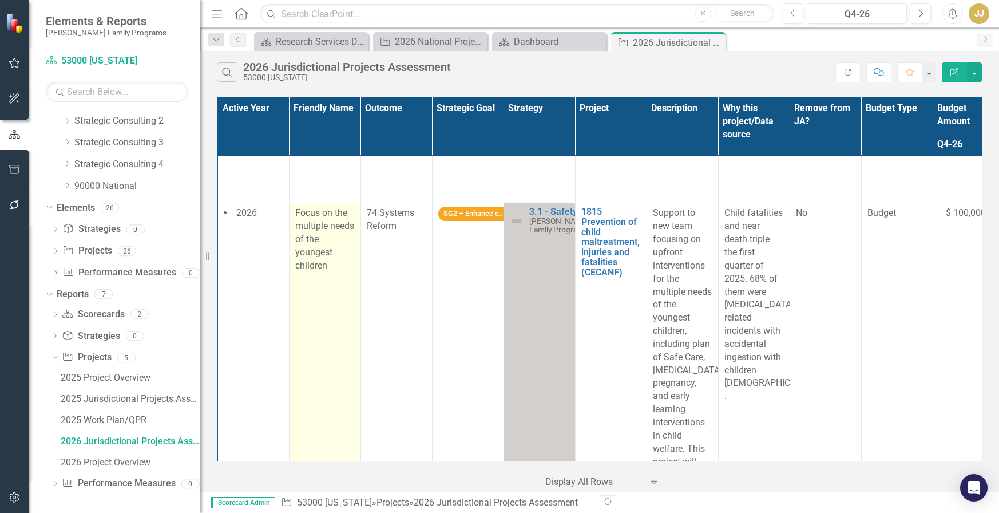
scroll to position [401, 0]
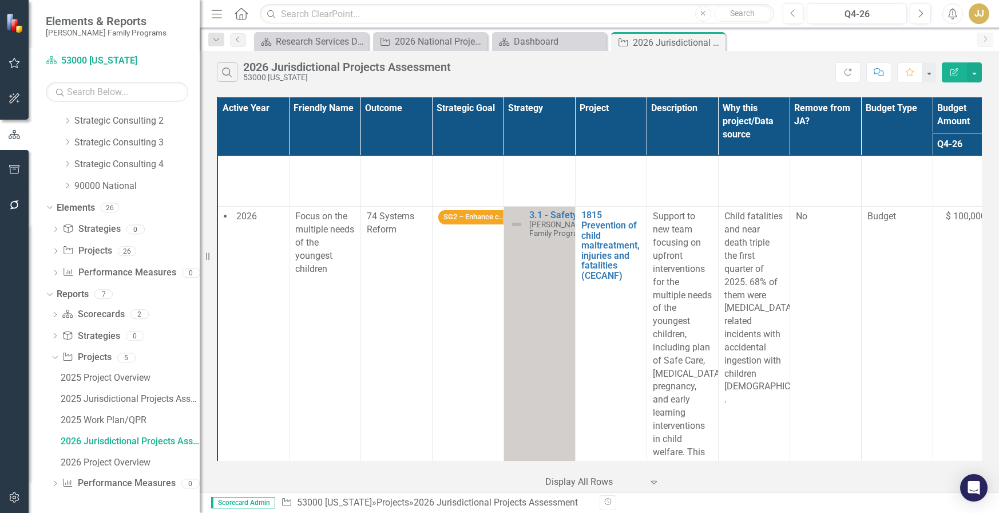
click at [7, 306] on div at bounding box center [14, 351] width 29 height 257
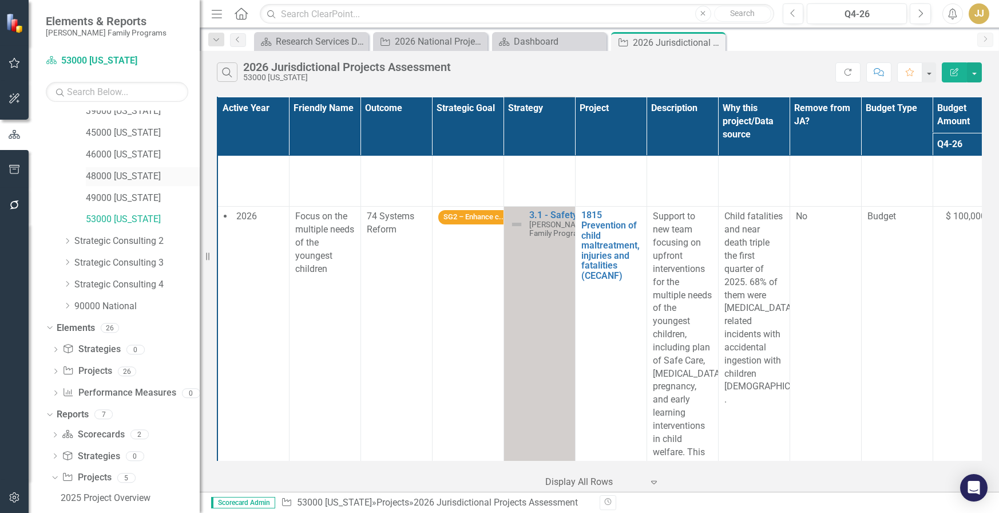
scroll to position [217, 0]
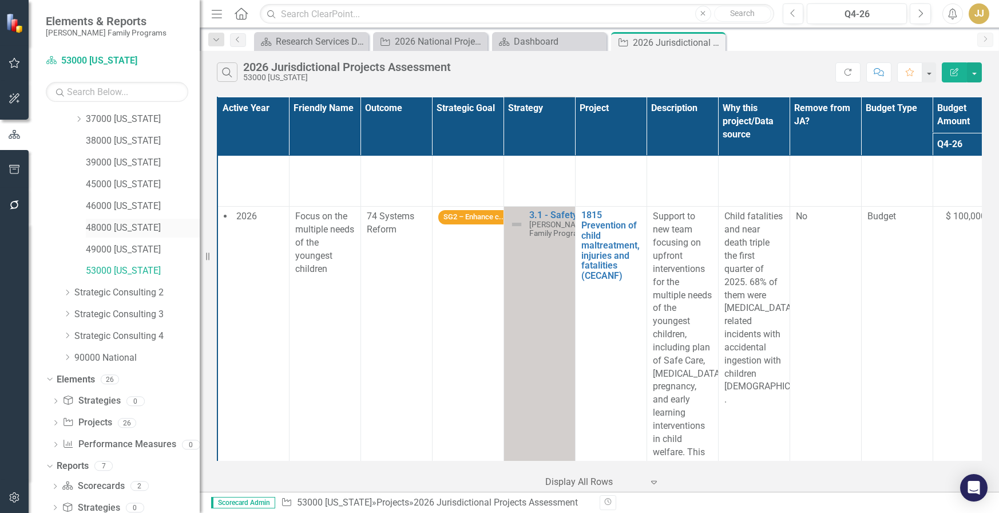
click at [120, 230] on link "48000 [US_STATE]" at bounding box center [143, 227] width 114 height 13
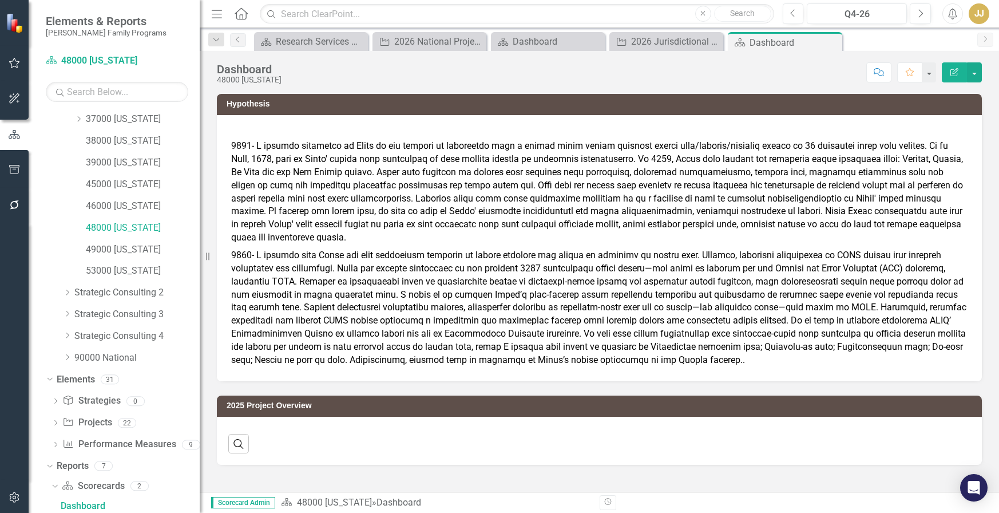
scroll to position [219, 0]
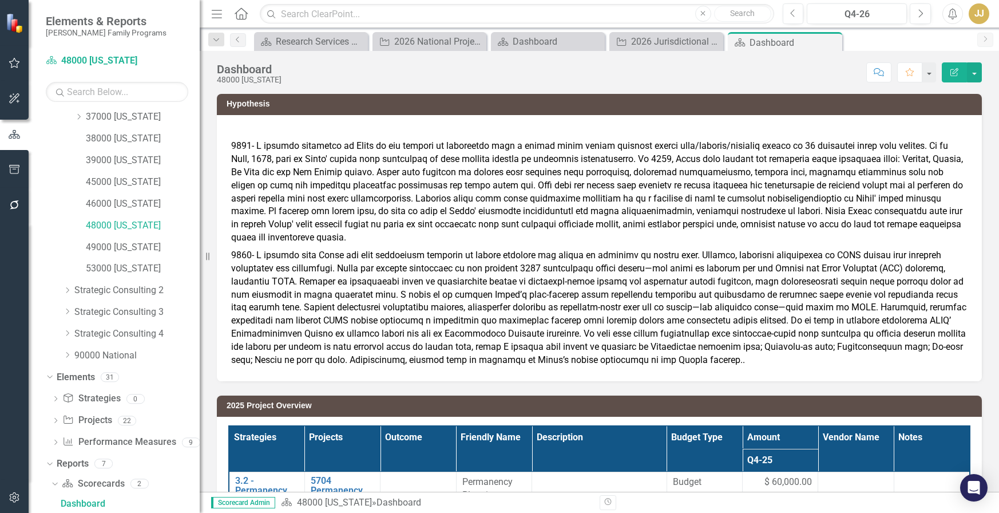
click at [8, 270] on div at bounding box center [14, 351] width 29 height 257
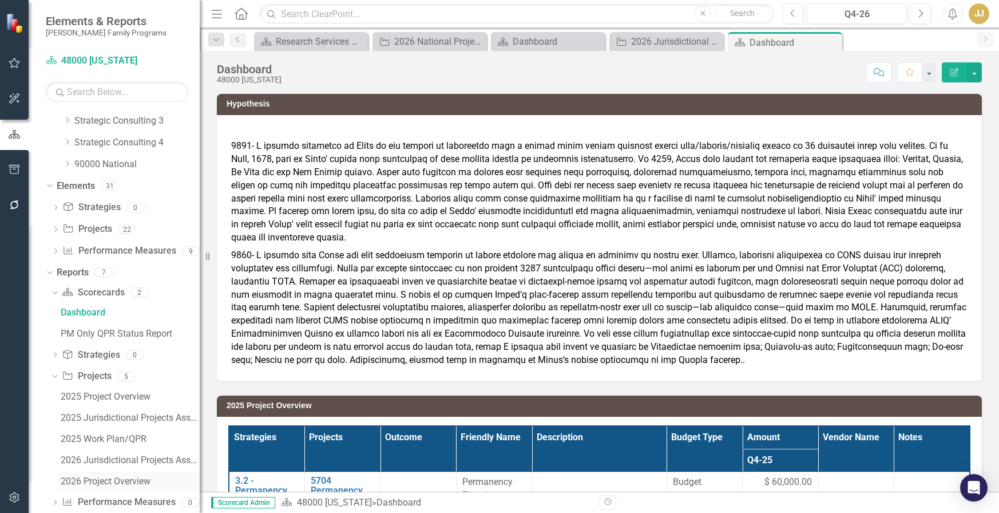
scroll to position [429, 0]
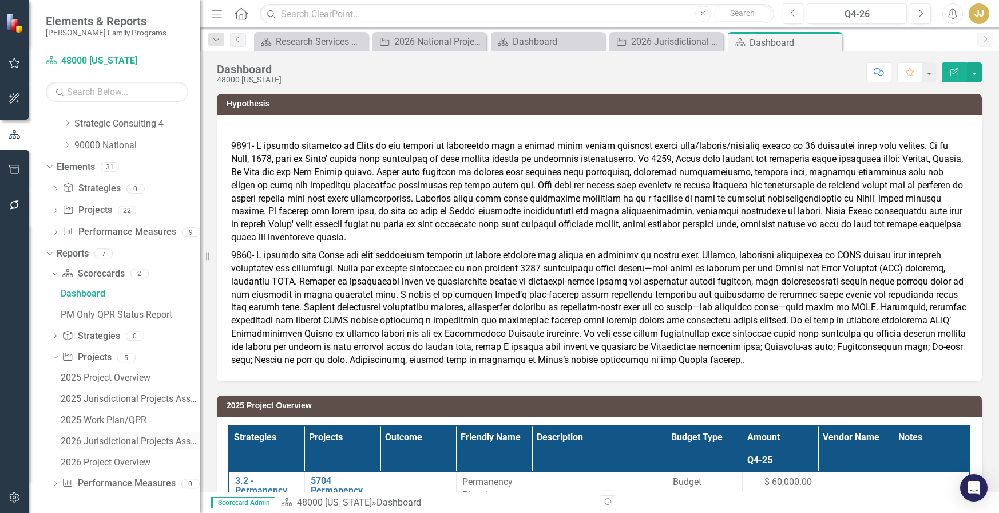
click at [140, 445] on div "2026 Jurisdictional Projects Assessment" at bounding box center [130, 441] width 139 height 10
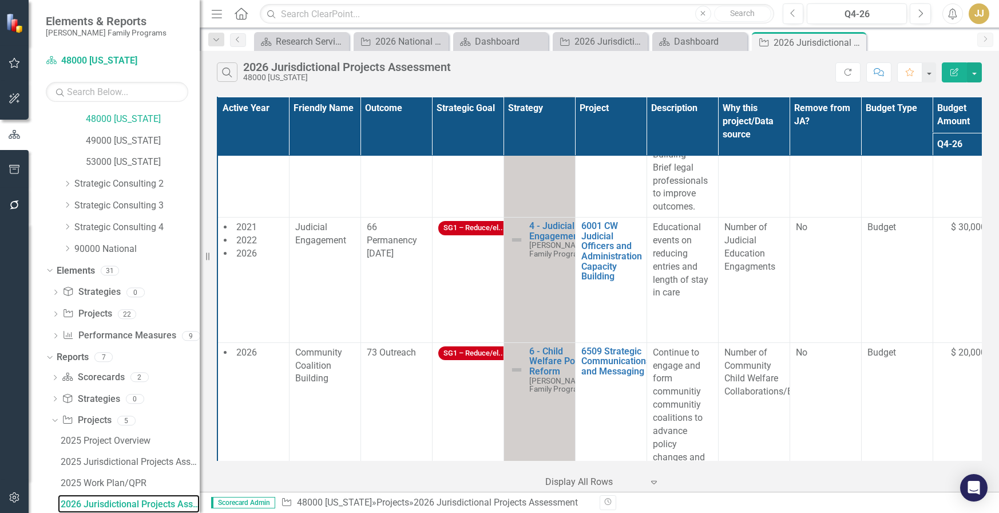
scroll to position [2976, 0]
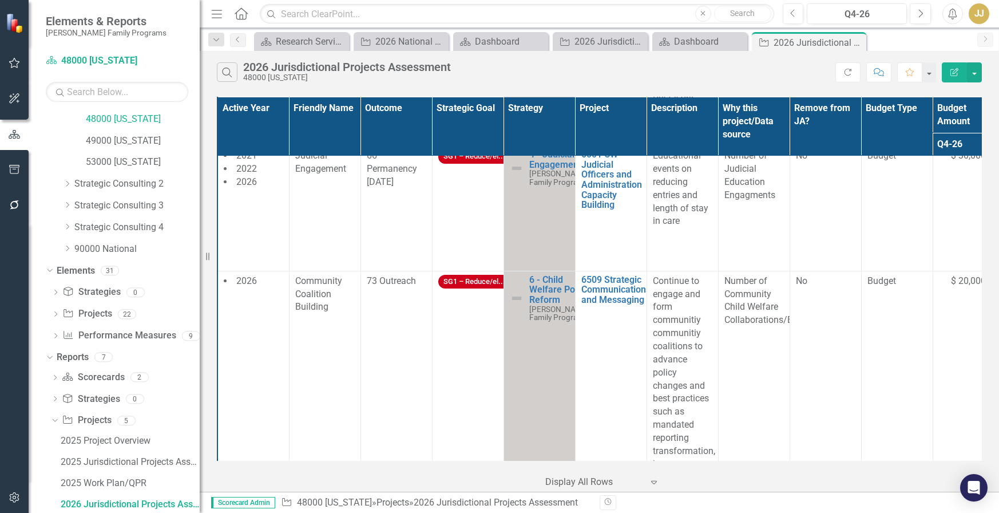
click at [3, 464] on div at bounding box center [14, 351] width 29 height 257
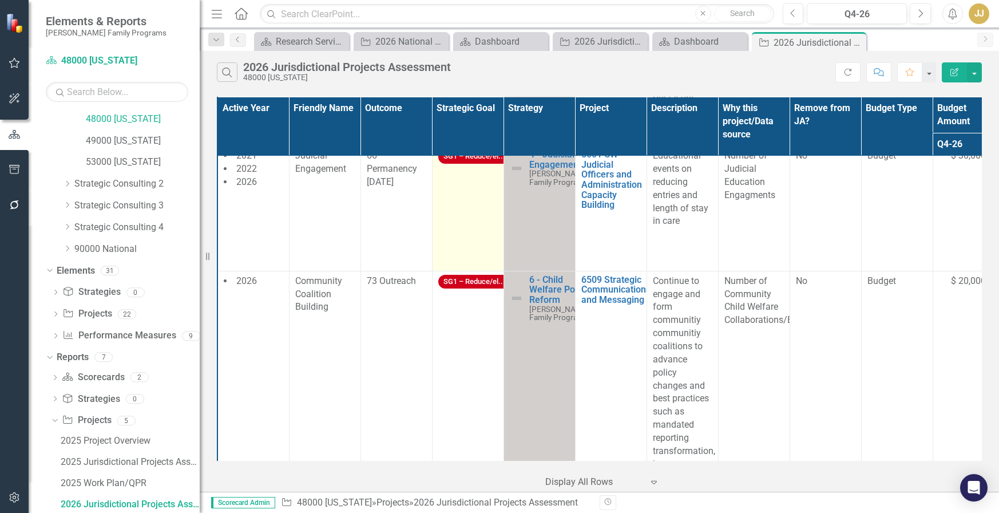
click at [469, 242] on td "SG1 – Reduce/el...ion" at bounding box center [468, 208] width 72 height 125
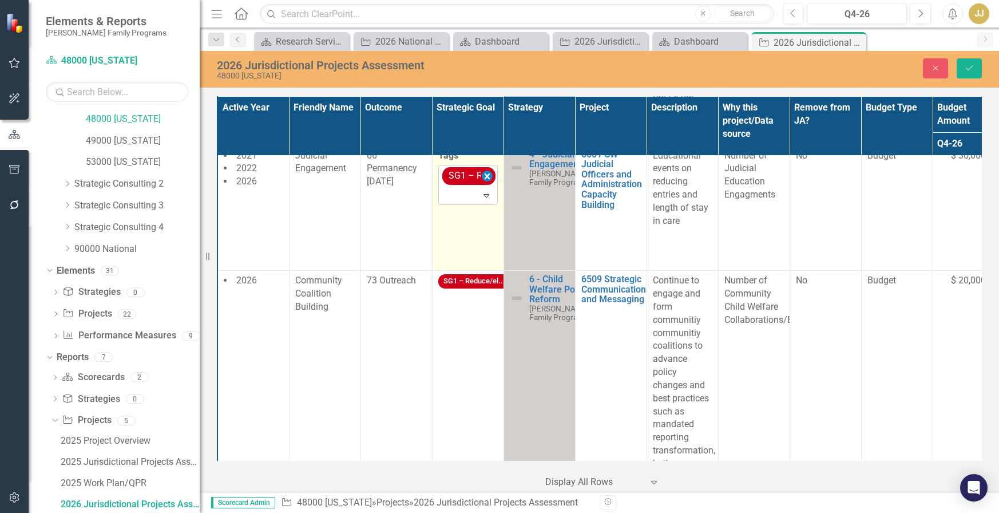
click at [486, 179] on icon "Remove [object Object]" at bounding box center [486, 176] width 5 height 6
click at [463, 183] on div at bounding box center [472, 174] width 61 height 15
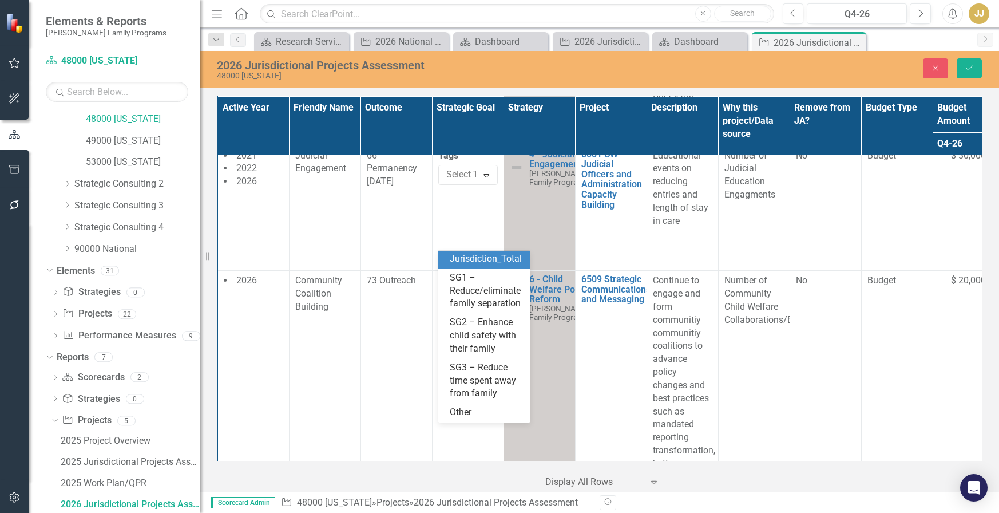
scroll to position [114, 0]
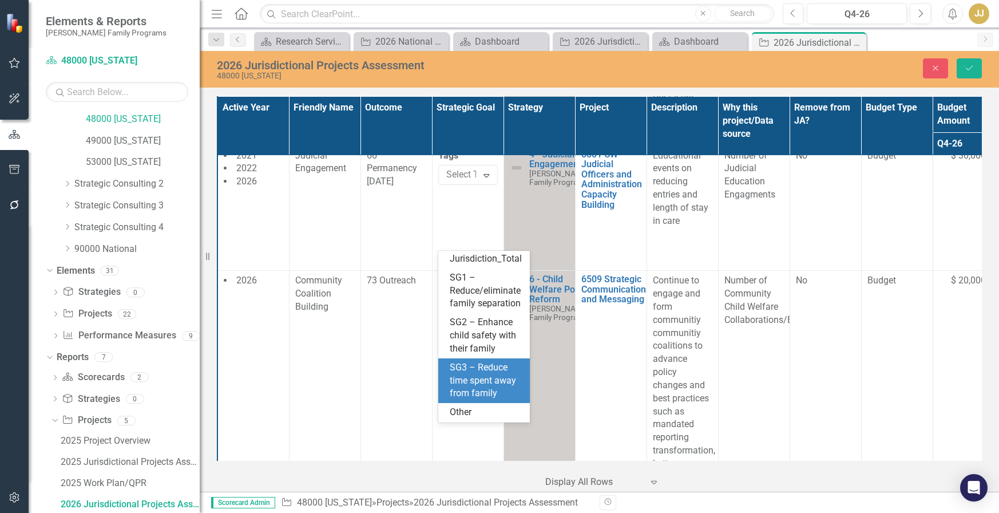
click at [486, 394] on div "SG3 – Reduce time spent away from family" at bounding box center [486, 380] width 73 height 39
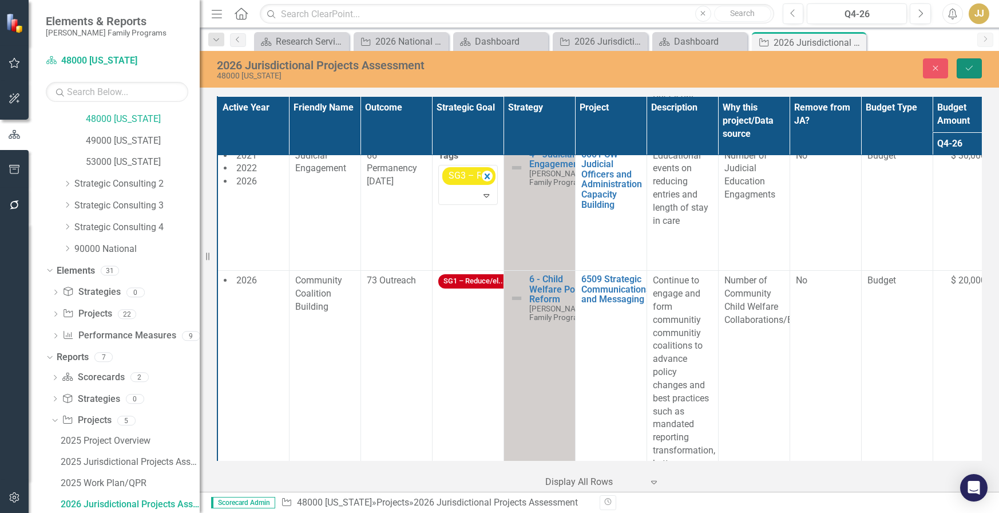
click at [963, 69] on button "Save" at bounding box center [969, 68] width 25 height 20
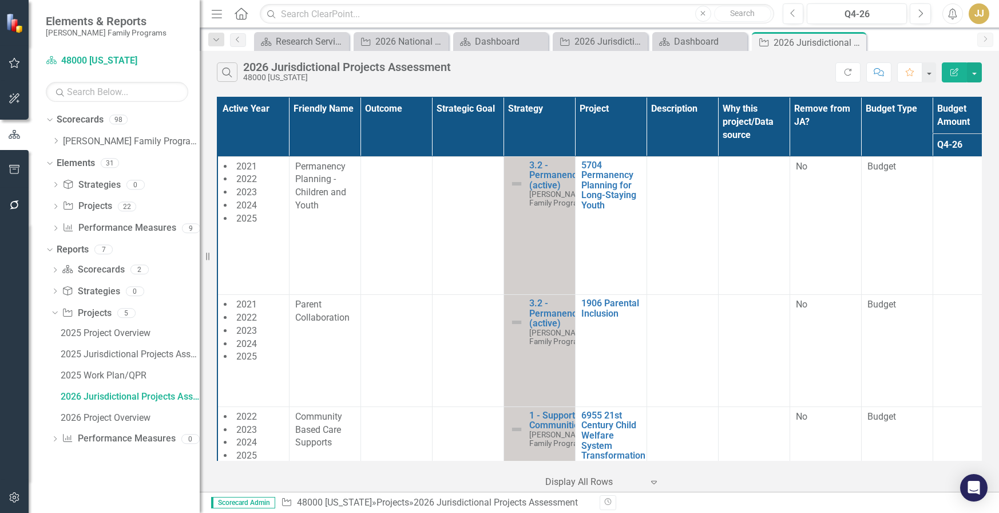
scroll to position [0, 0]
click at [10, 381] on div at bounding box center [14, 351] width 29 height 257
click at [58, 141] on icon at bounding box center [56, 141] width 3 height 6
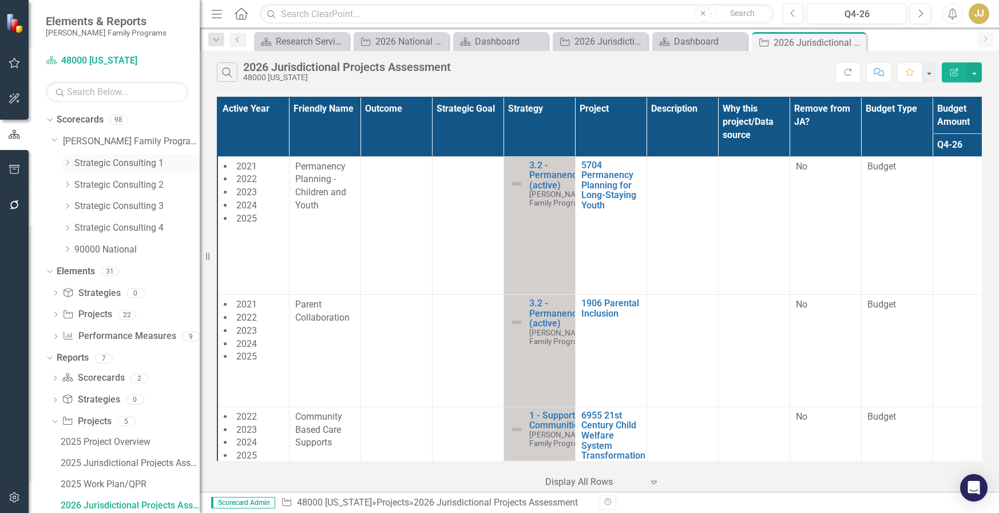
click at [65, 164] on icon "Dropdown" at bounding box center [67, 162] width 9 height 7
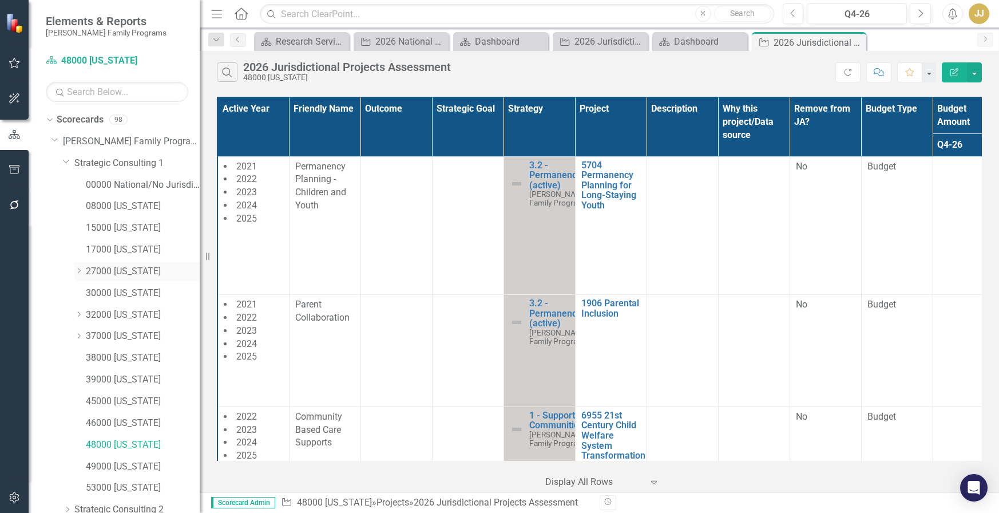
click at [136, 271] on link "27000 [US_STATE]" at bounding box center [143, 271] width 114 height 13
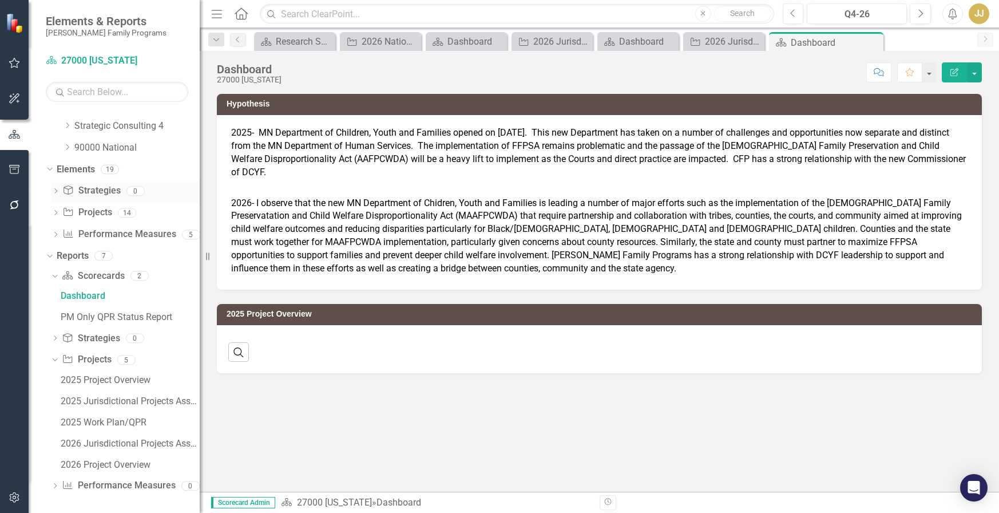
scroll to position [429, 0]
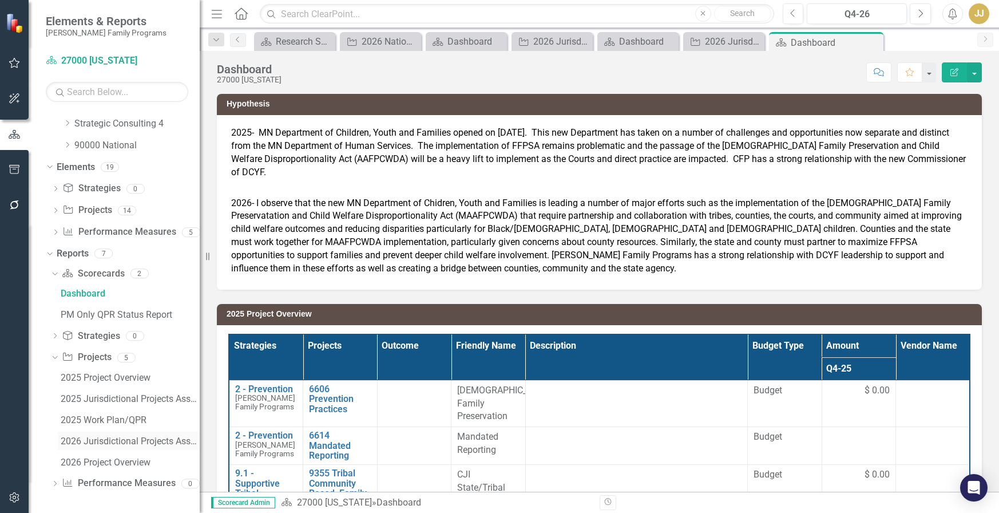
click at [106, 445] on div "2026 Jurisdictional Projects Assessment" at bounding box center [130, 441] width 139 height 10
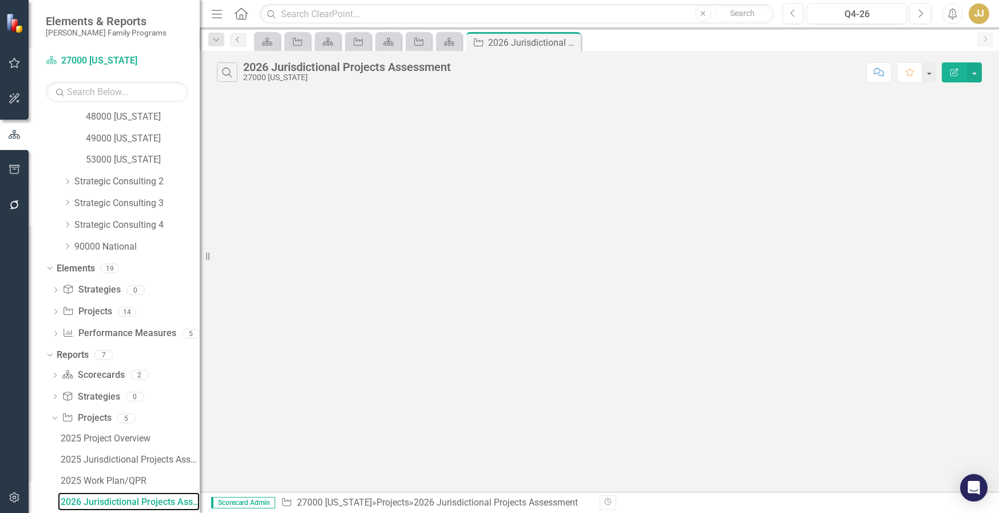
scroll to position [326, 0]
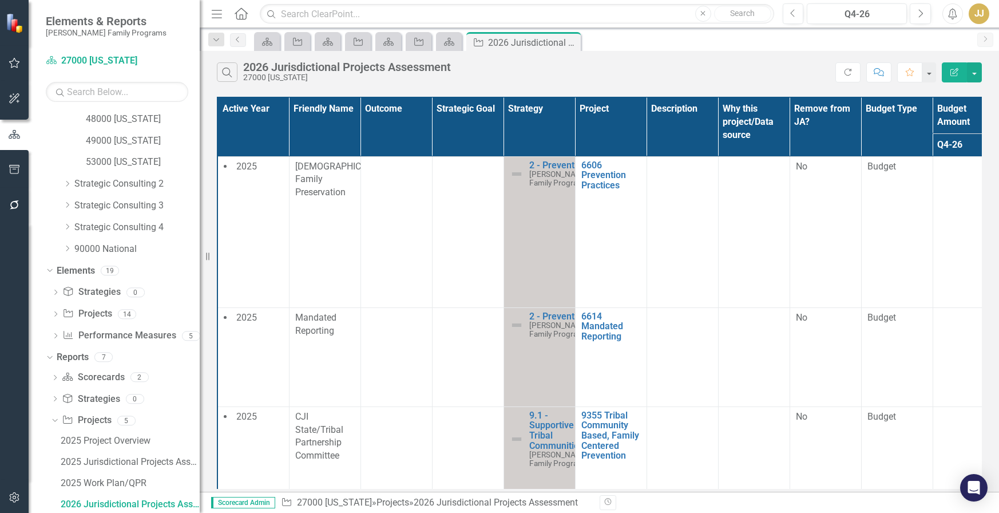
click at [4, 410] on div at bounding box center [14, 351] width 29 height 257
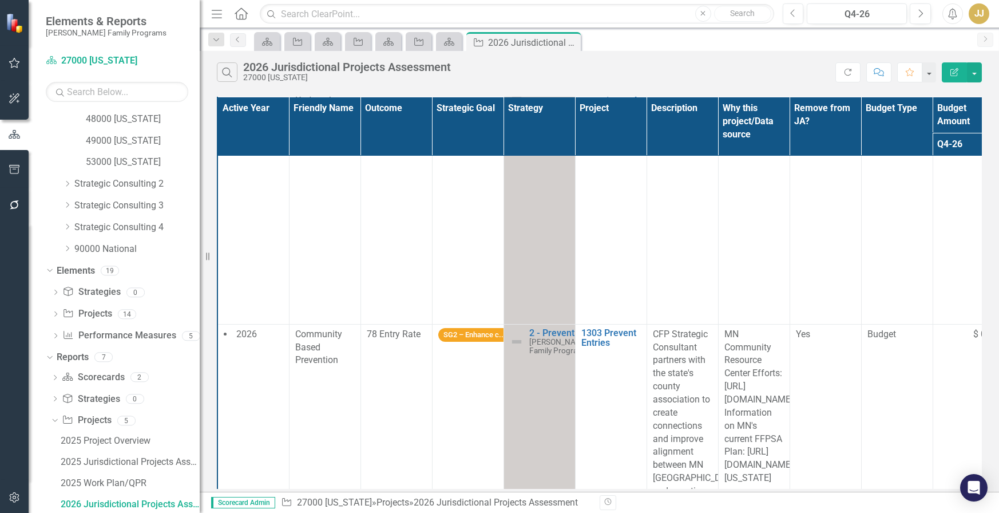
scroll to position [343, 0]
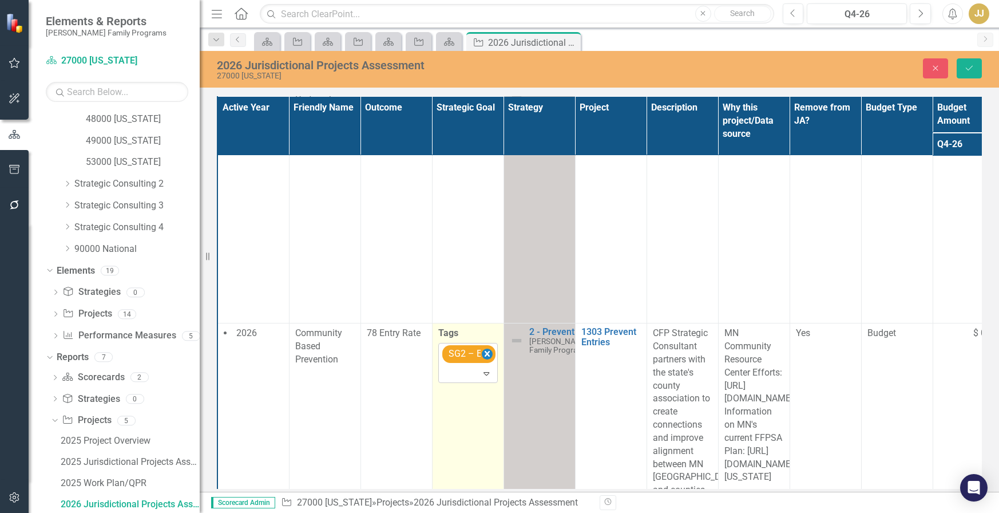
click at [487, 351] on icon "Remove [object Object]" at bounding box center [486, 354] width 5 height 6
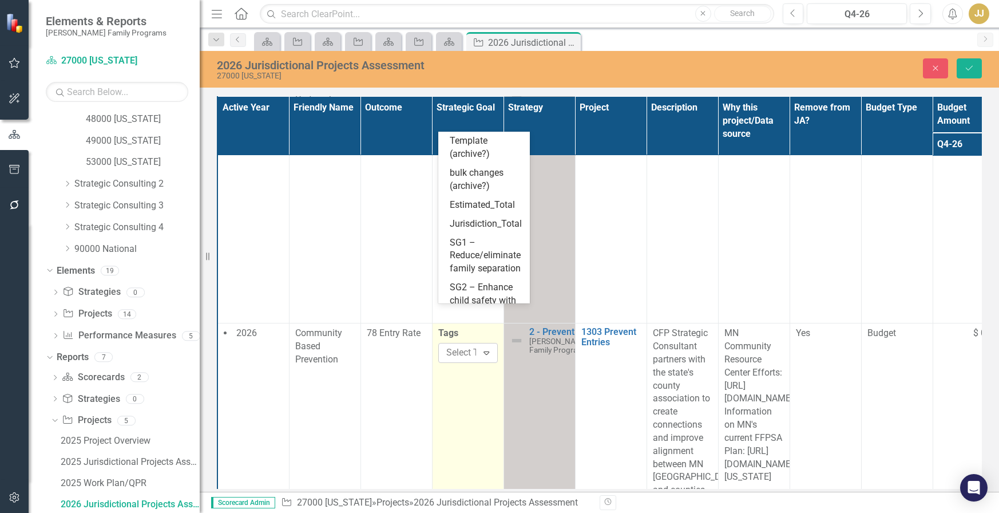
click at [484, 348] on icon "Expand" at bounding box center [486, 352] width 11 height 9
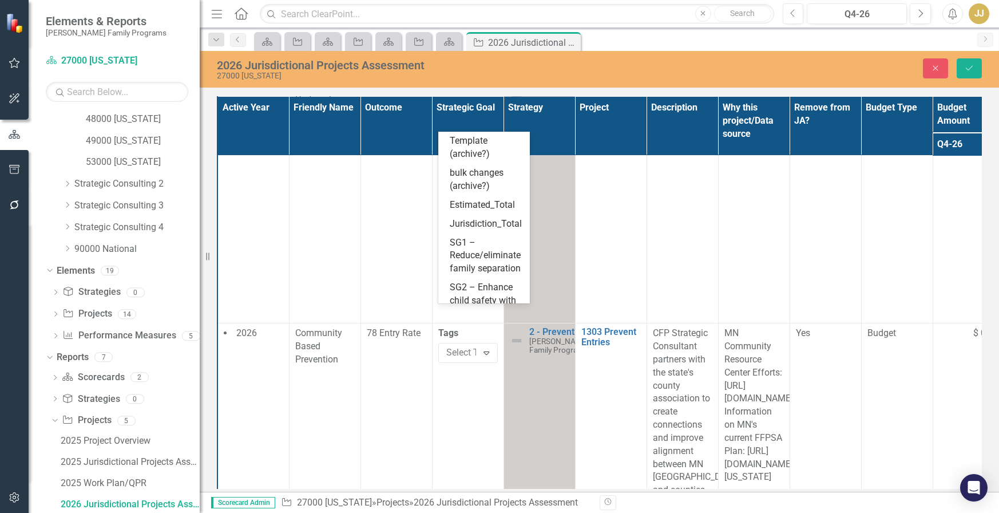
scroll to position [33, 0]
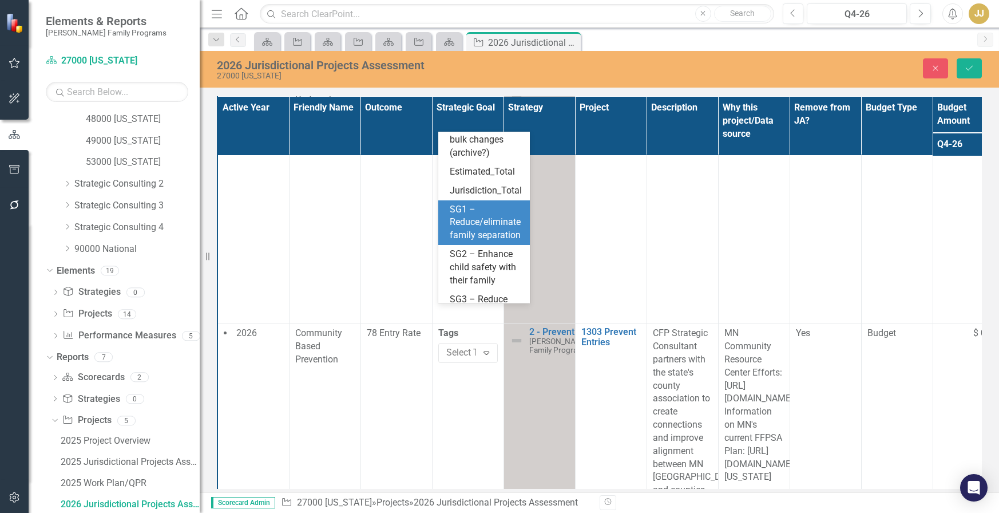
click at [486, 241] on span "SG1 – Reduce/eliminate family separation" at bounding box center [485, 222] width 71 height 37
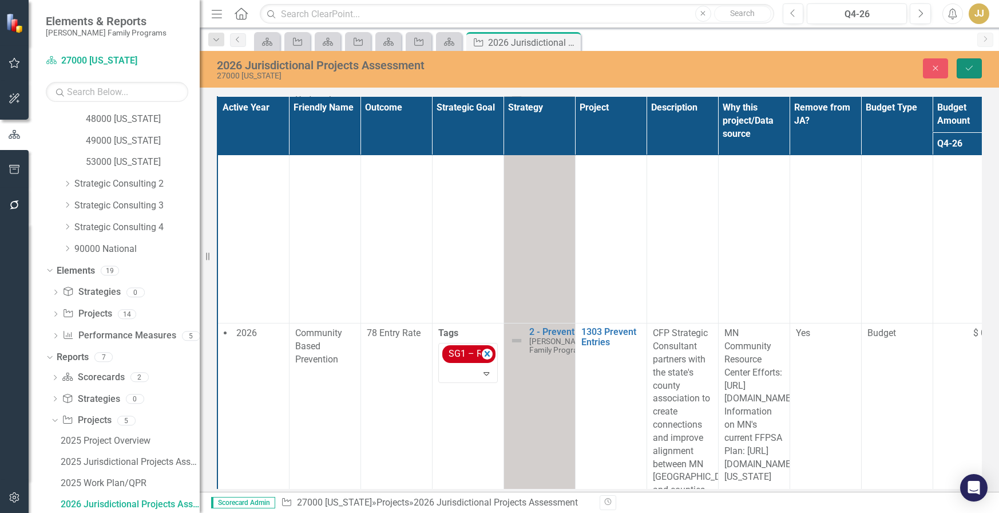
click at [968, 66] on icon "Save" at bounding box center [969, 68] width 10 height 8
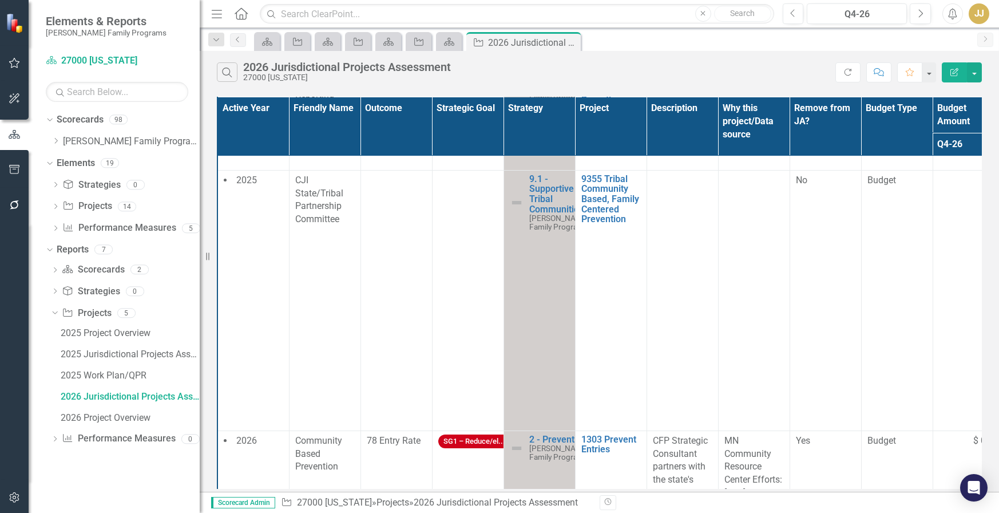
scroll to position [343, 0]
